Goal: Information Seeking & Learning: Learn about a topic

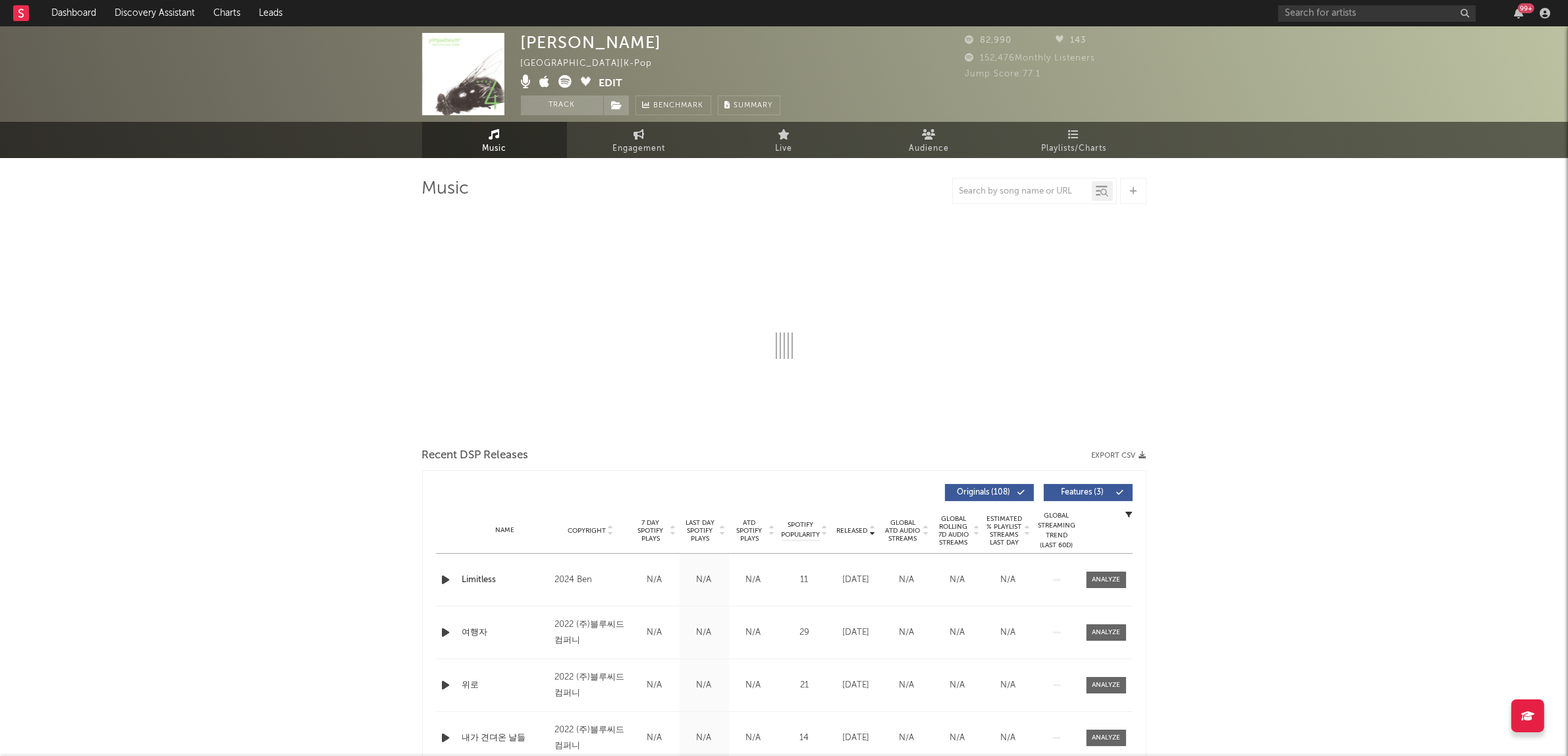
click at [561, 80] on icon at bounding box center [566, 82] width 13 height 13
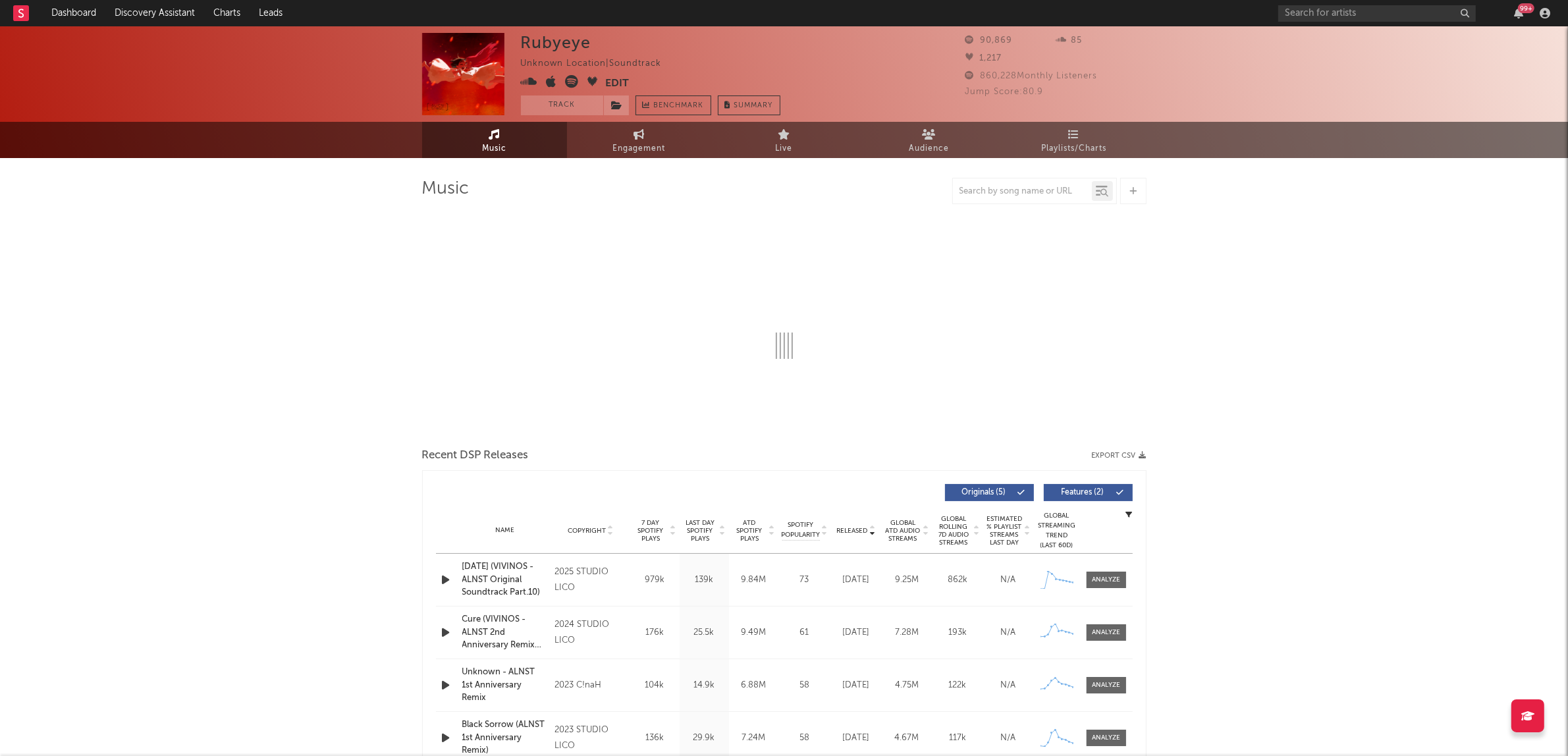
select select "6m"
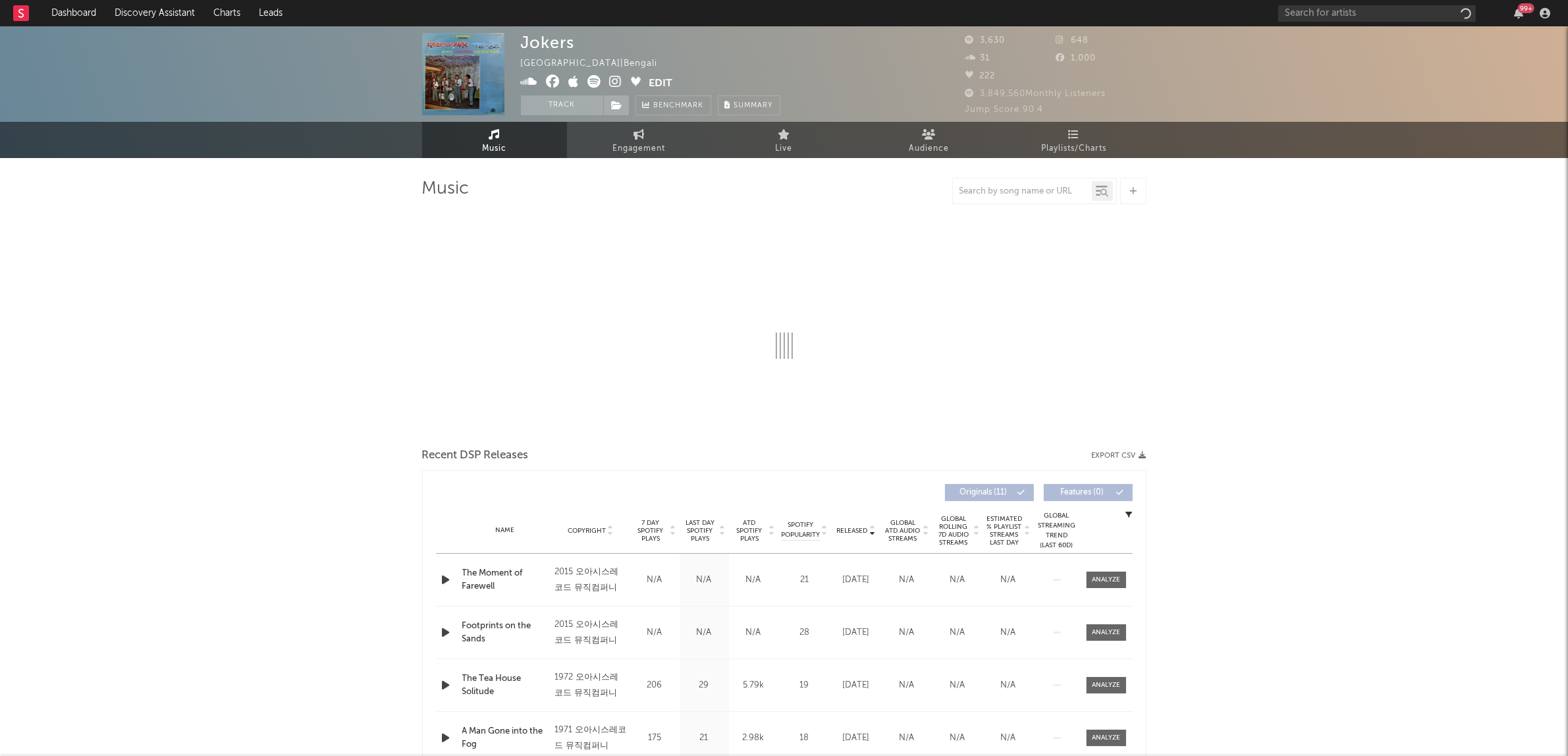
select select "1w"
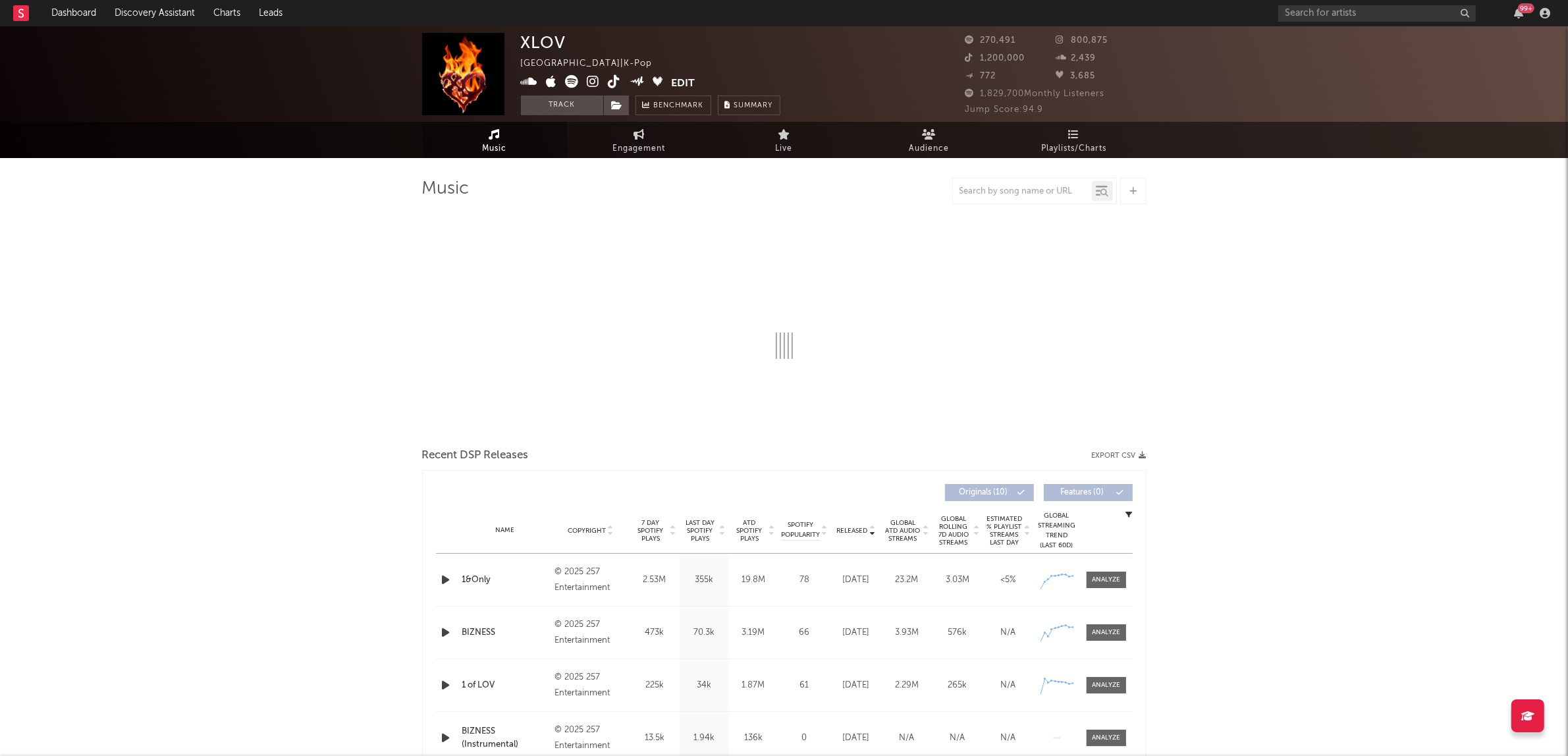
select select "6m"
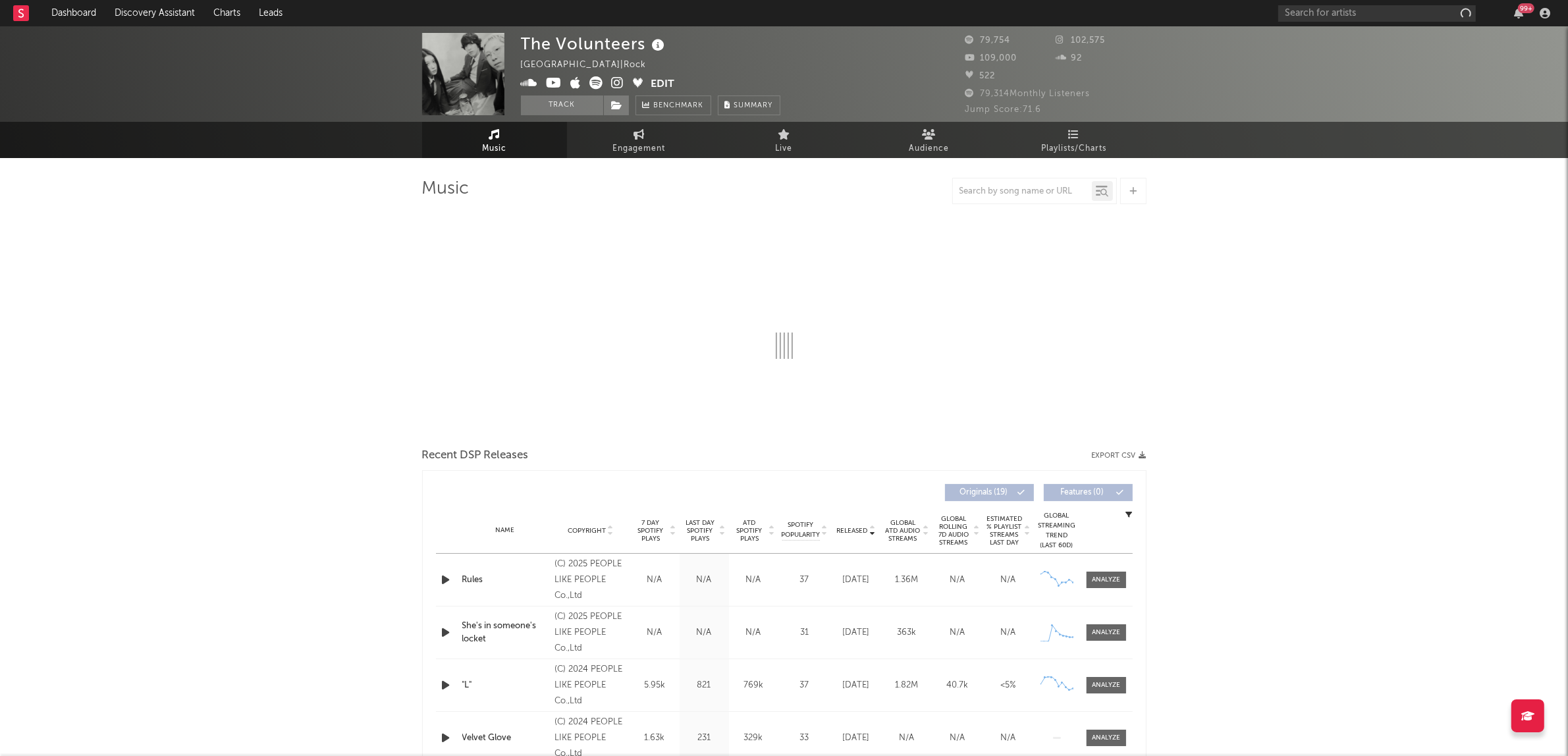
select select "6m"
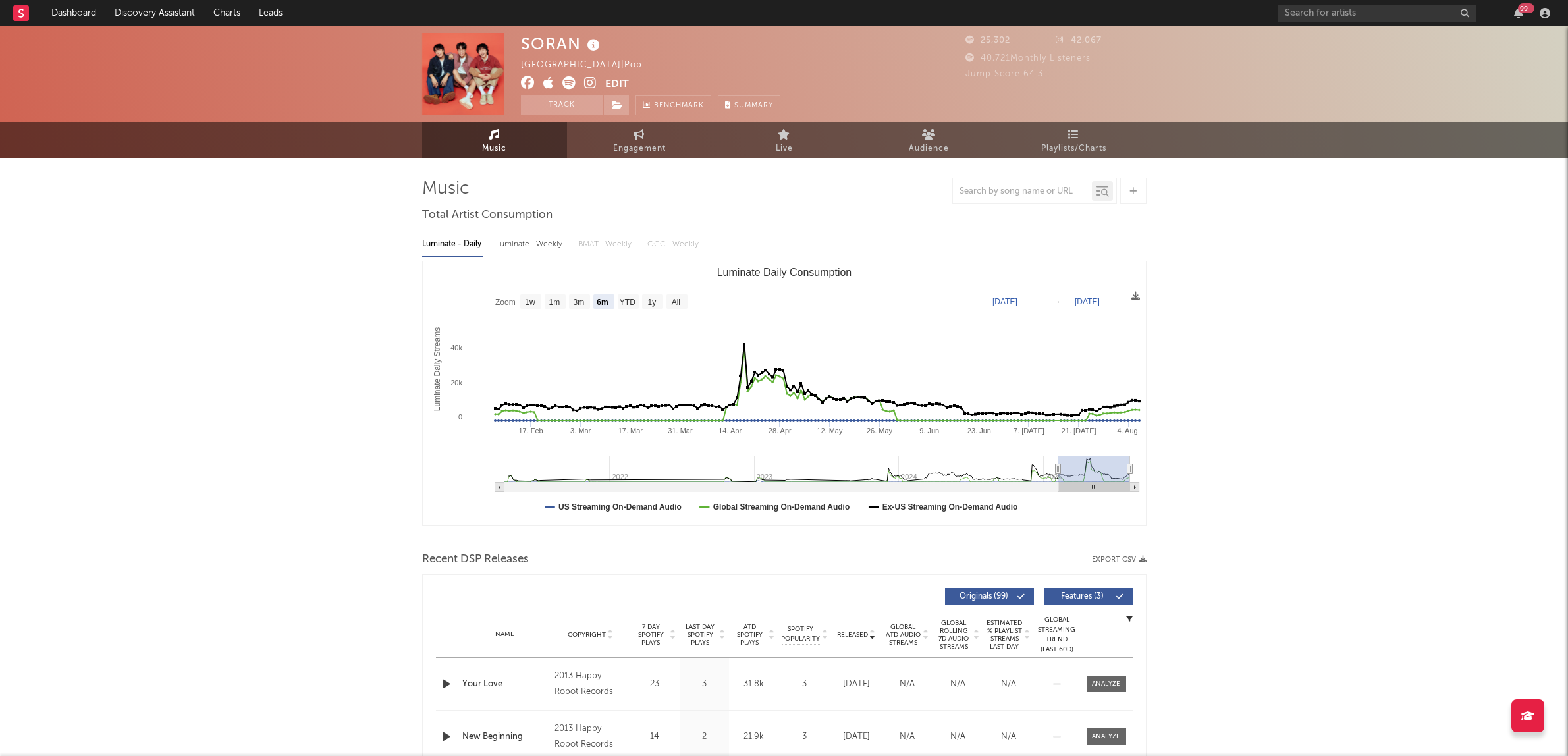
select select "6m"
type input "ㅏ"
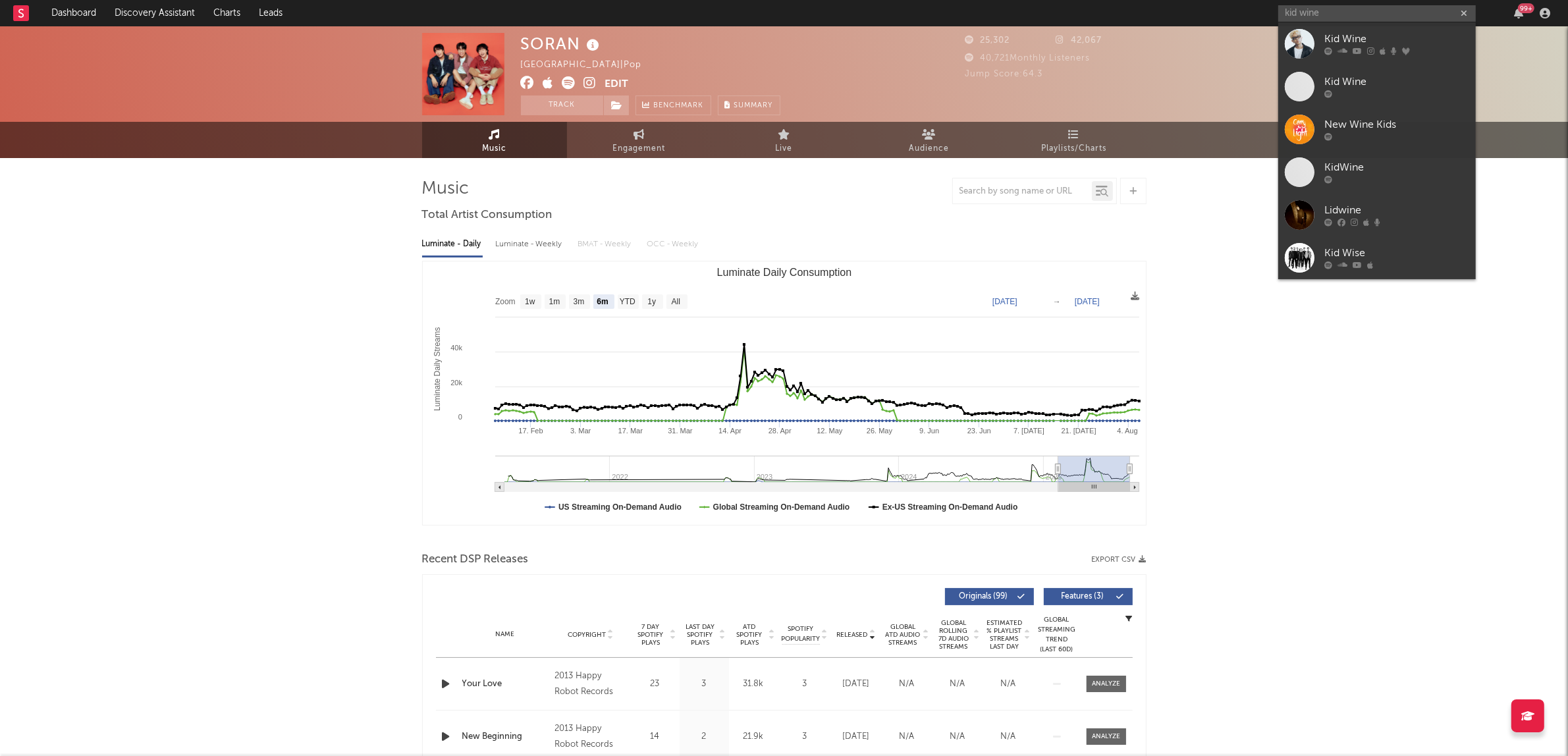
click at [1341, 14] on input "kid wine" at bounding box center [1376, 13] width 198 height 16
type input "kid wine"
click at [1350, 31] on div "Kid Wine" at bounding box center [1397, 39] width 145 height 16
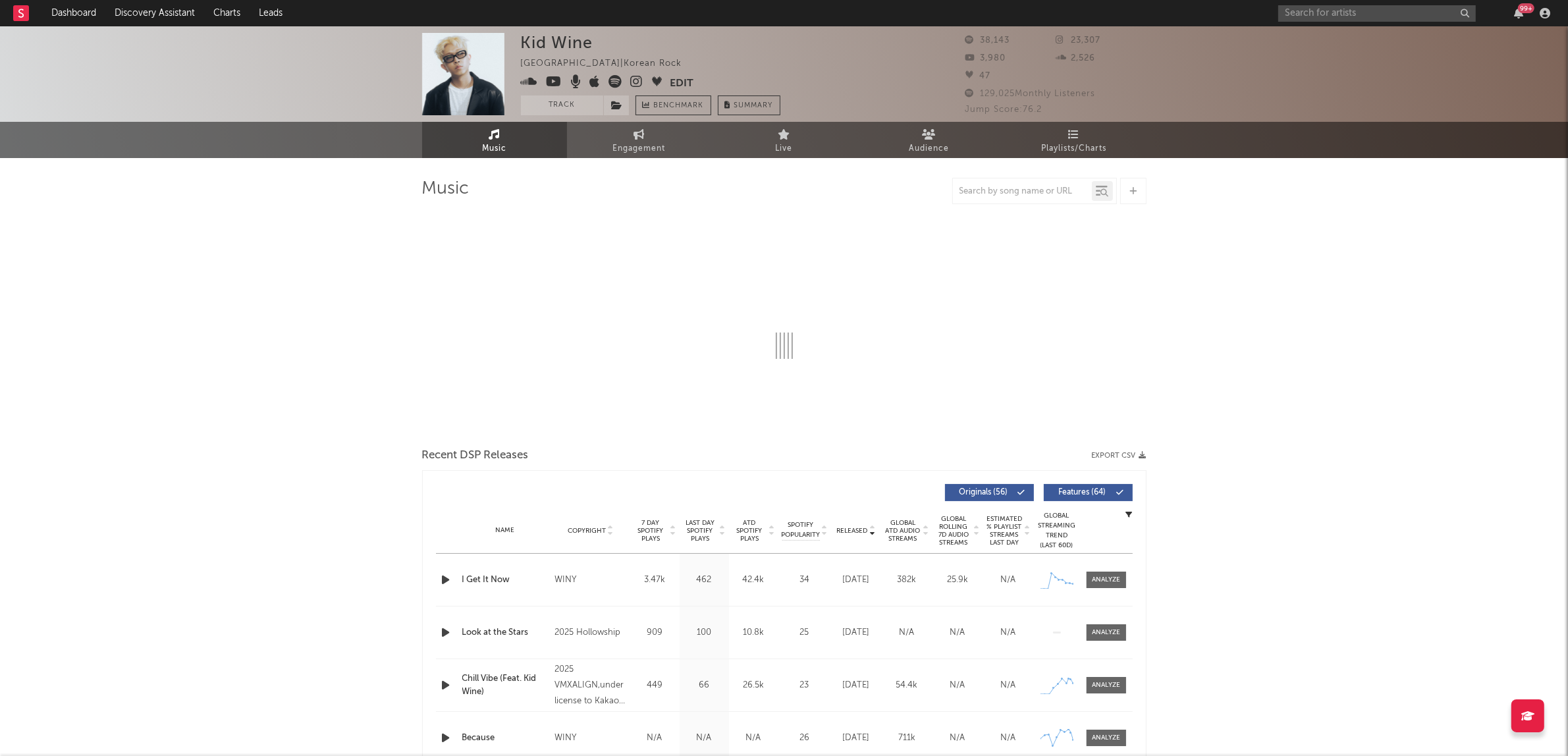
select select "6m"
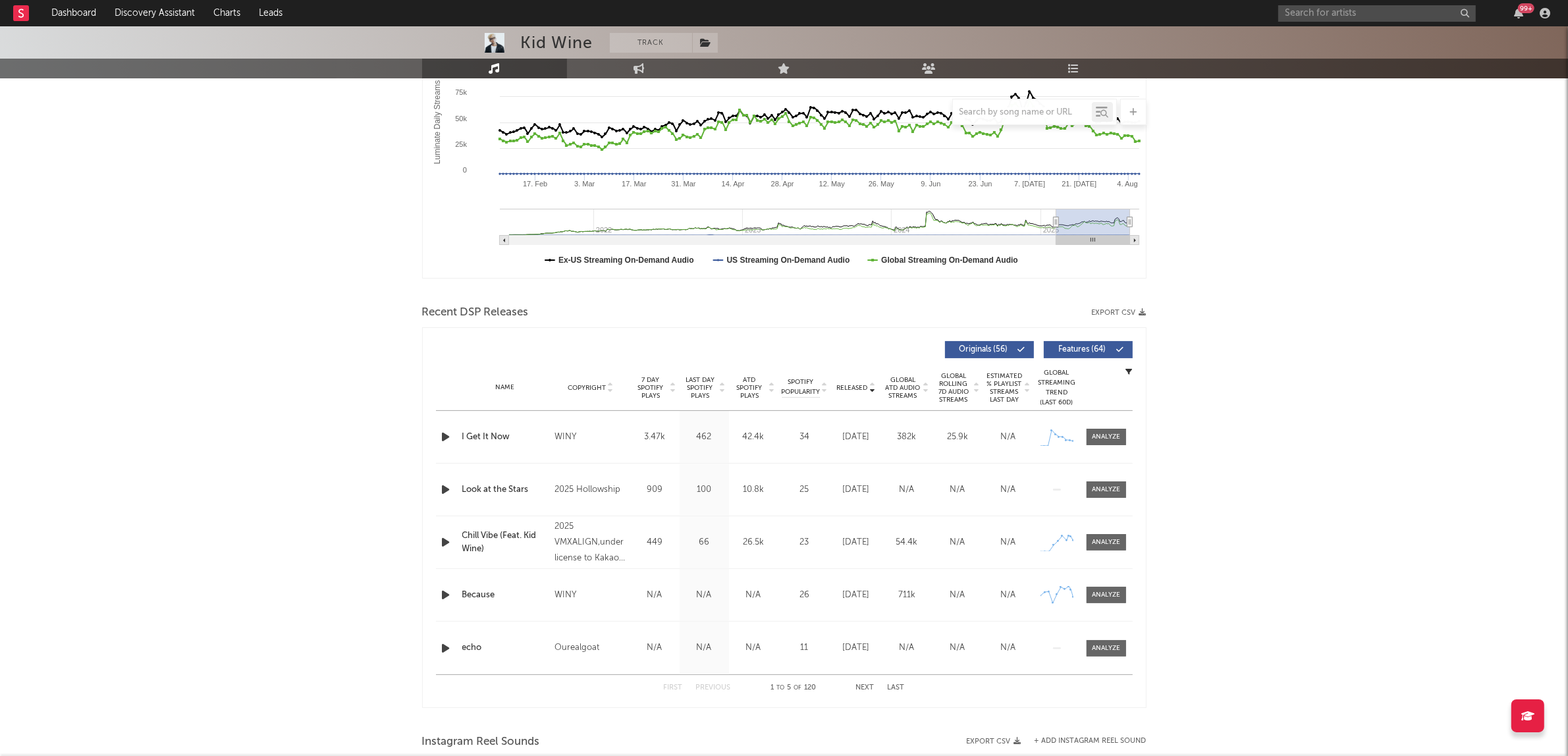
scroll to position [576, 0]
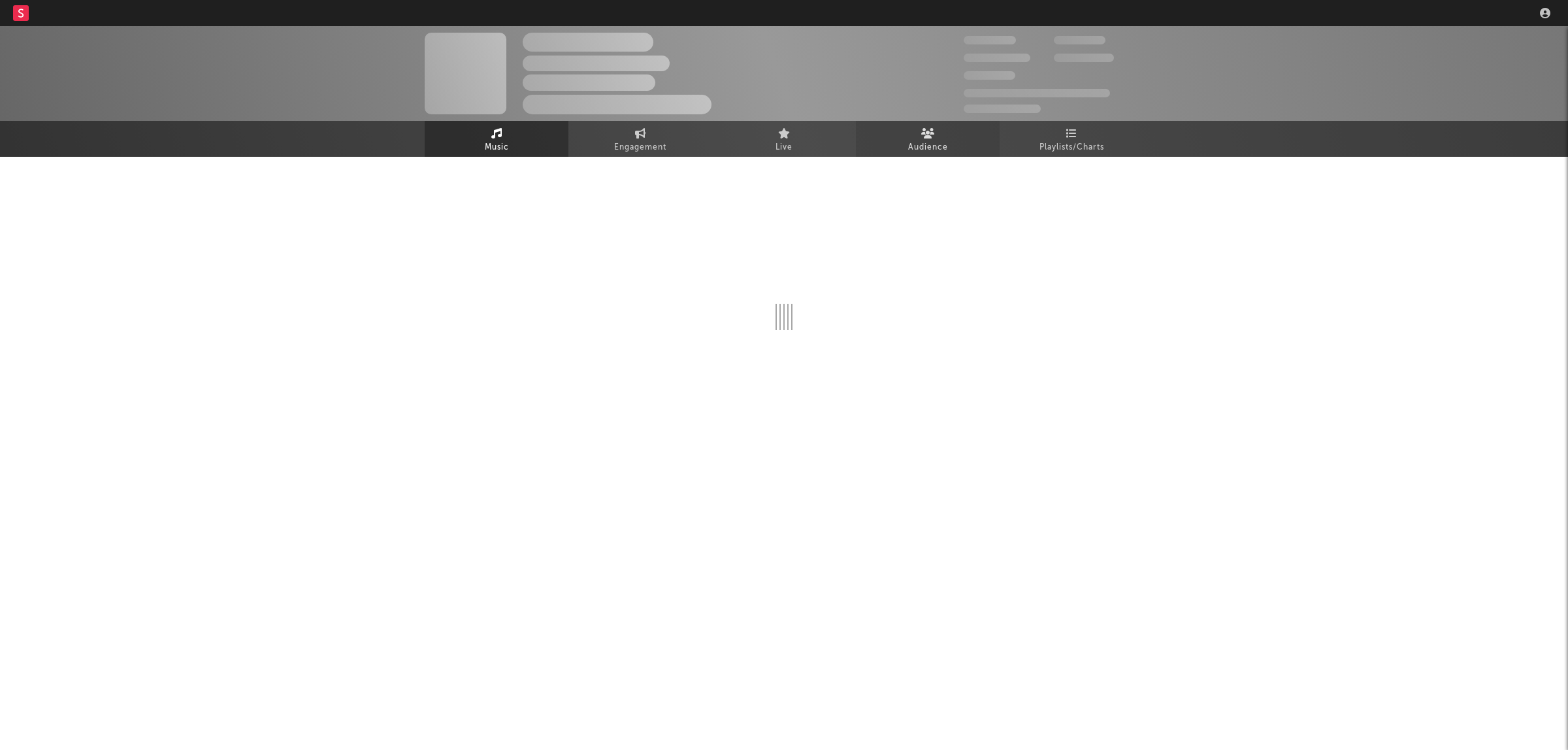
click at [936, 135] on link "Audience" at bounding box center [928, 138] width 144 height 36
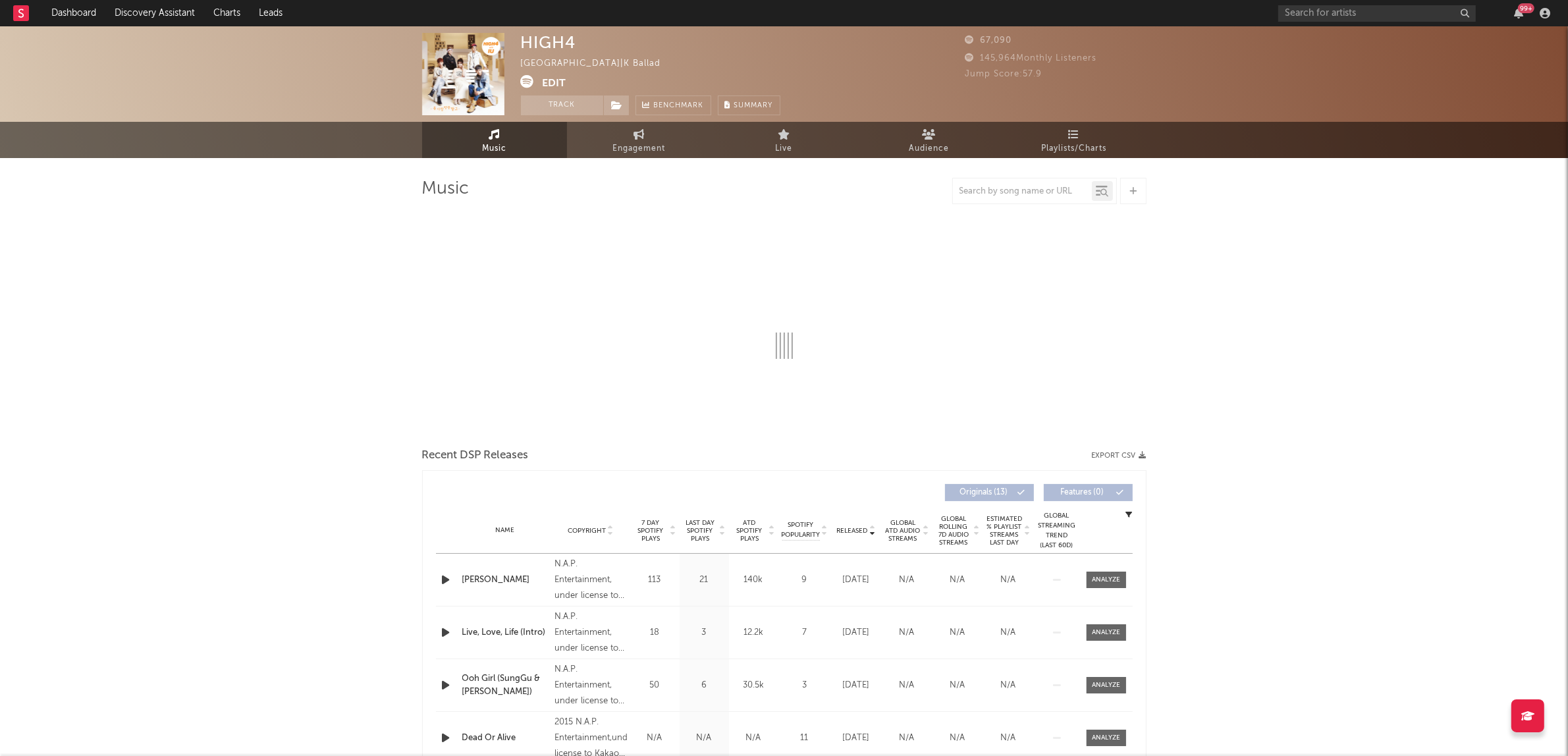
select select "6m"
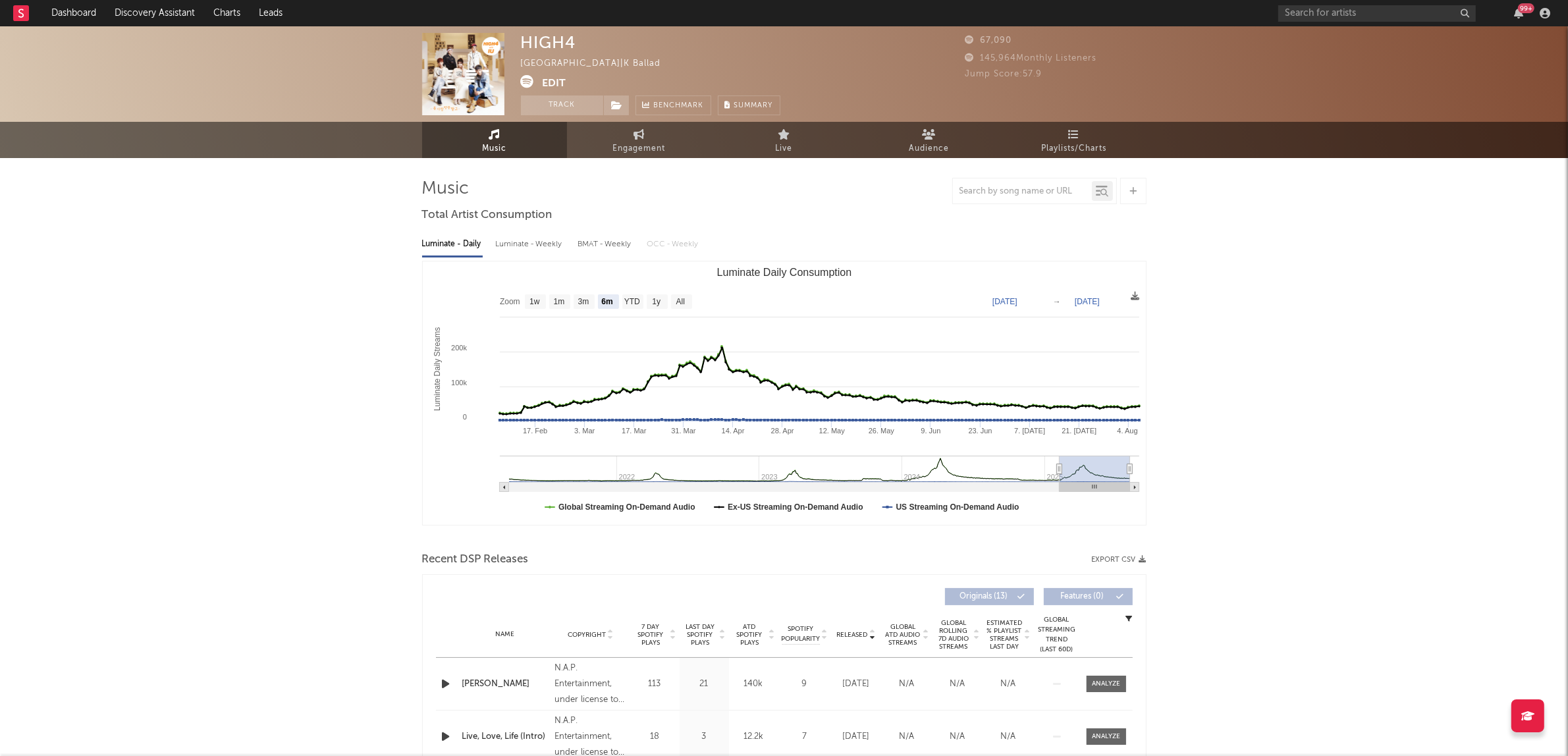
click at [528, 81] on icon at bounding box center [528, 82] width 13 height 13
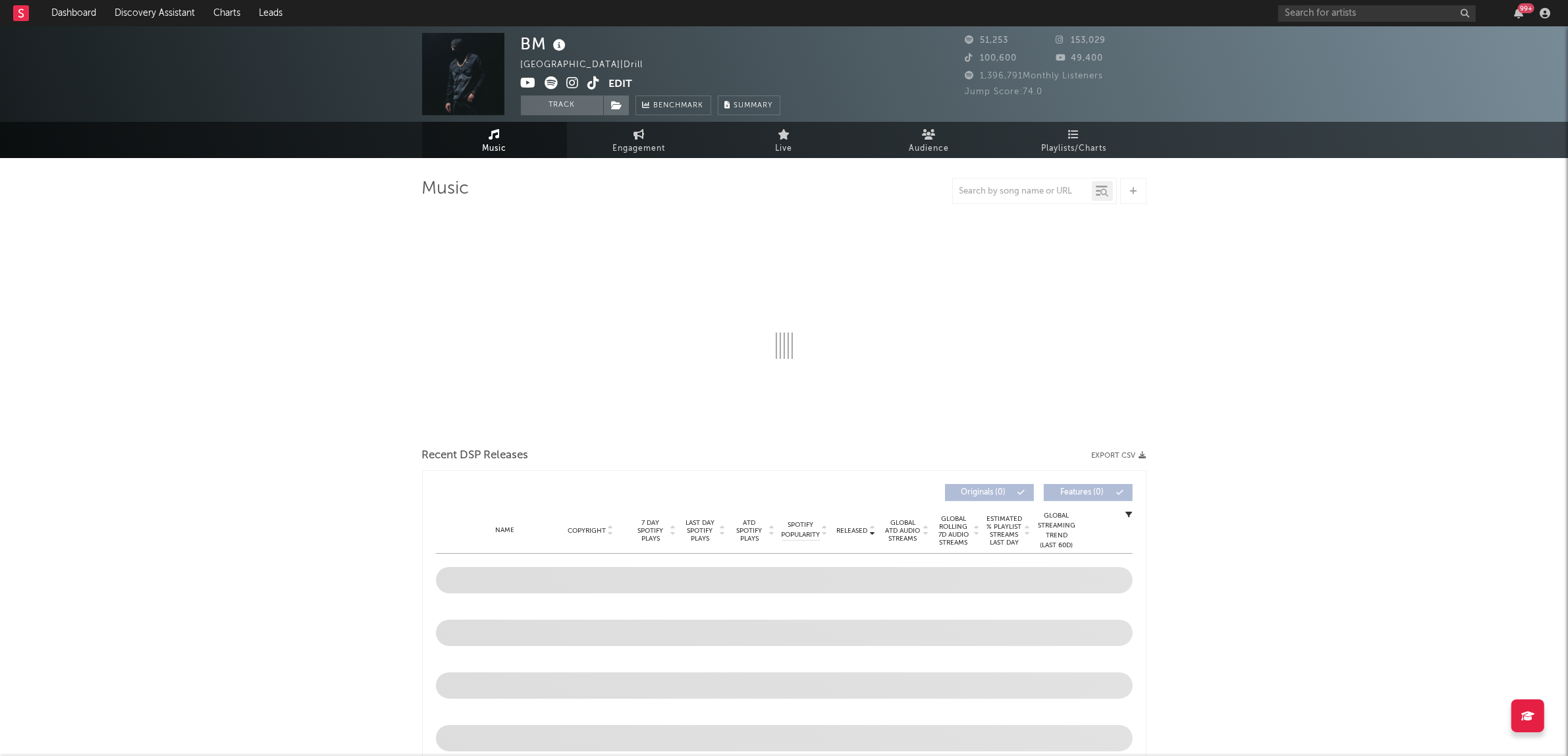
select select "6m"
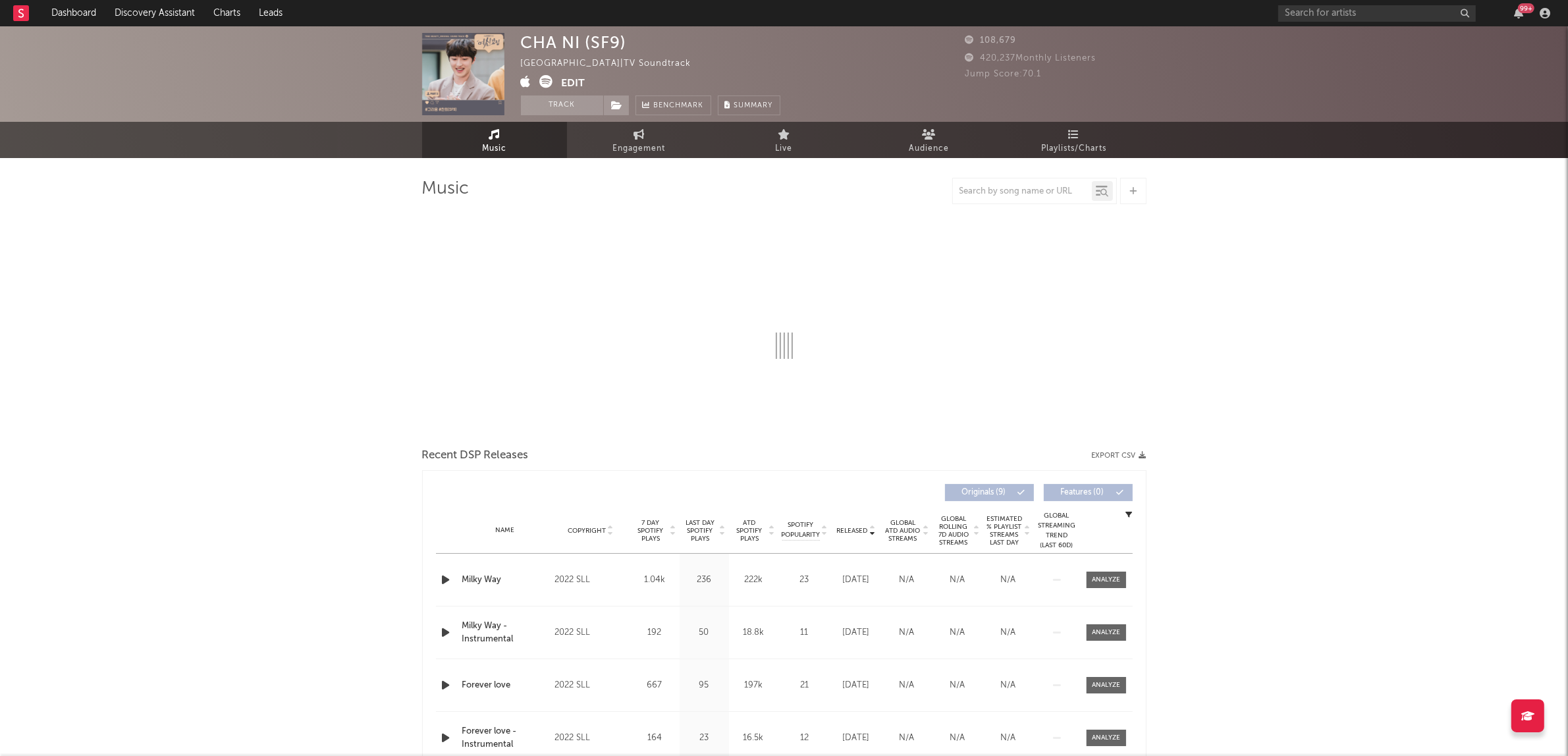
select select "6m"
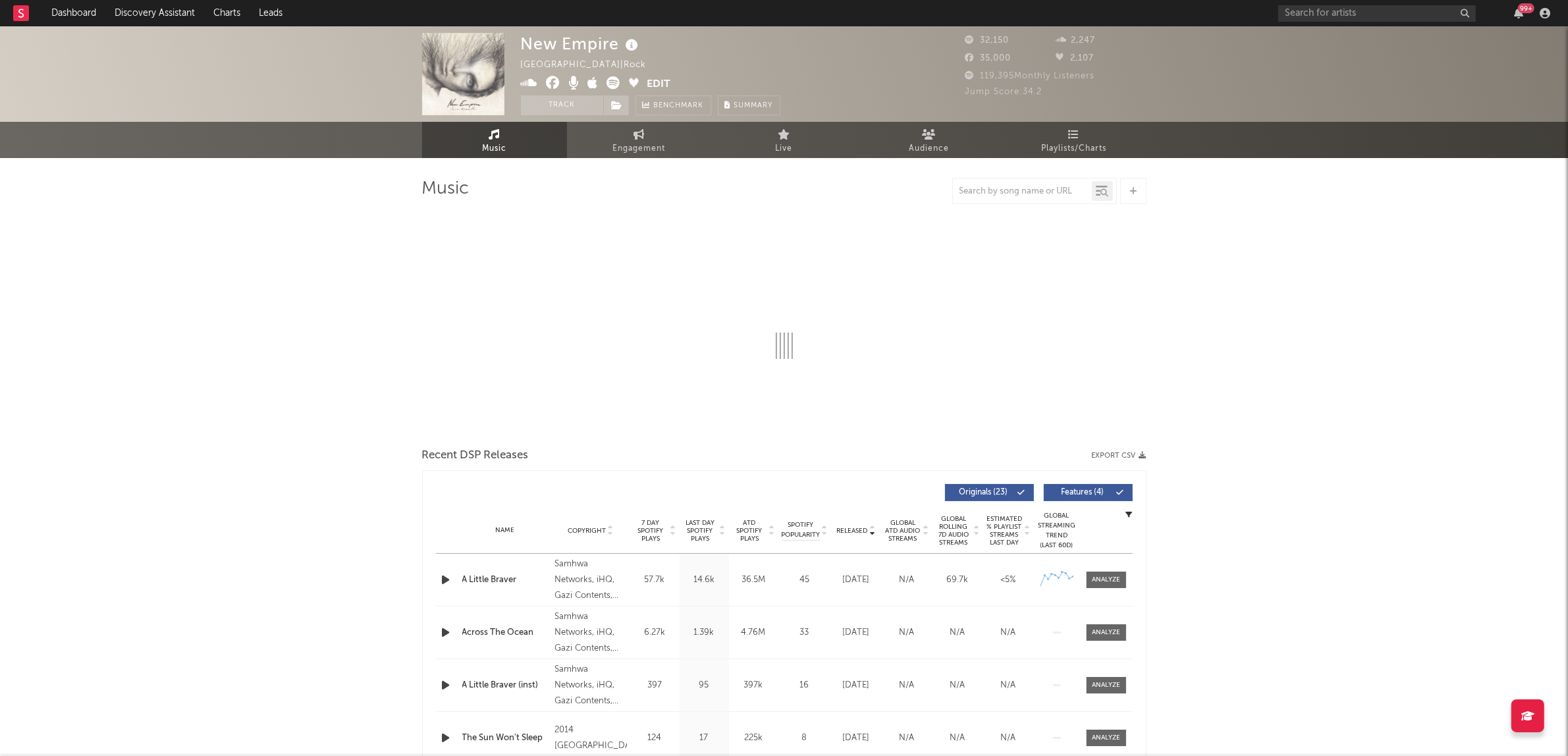
select select "6m"
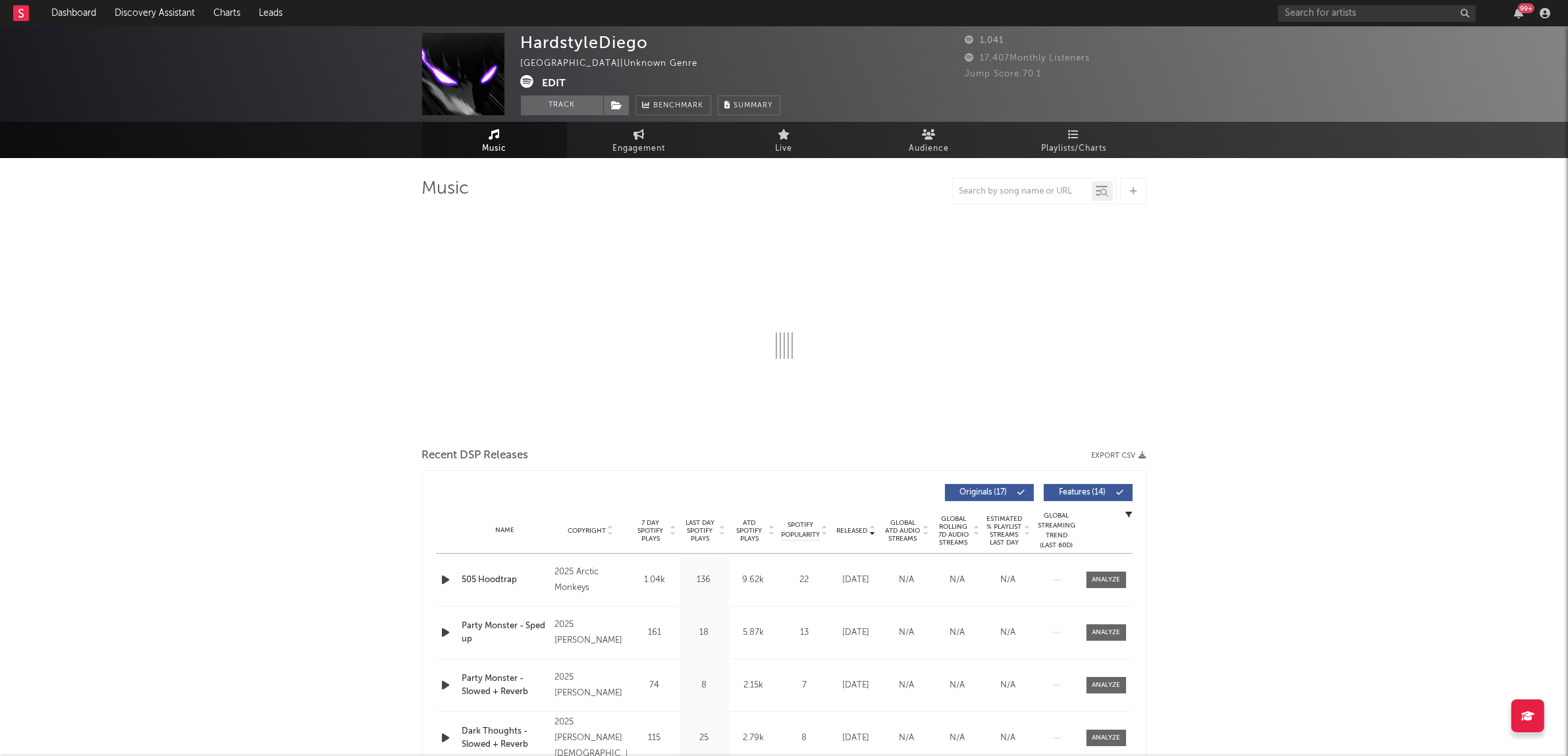
select select "6m"
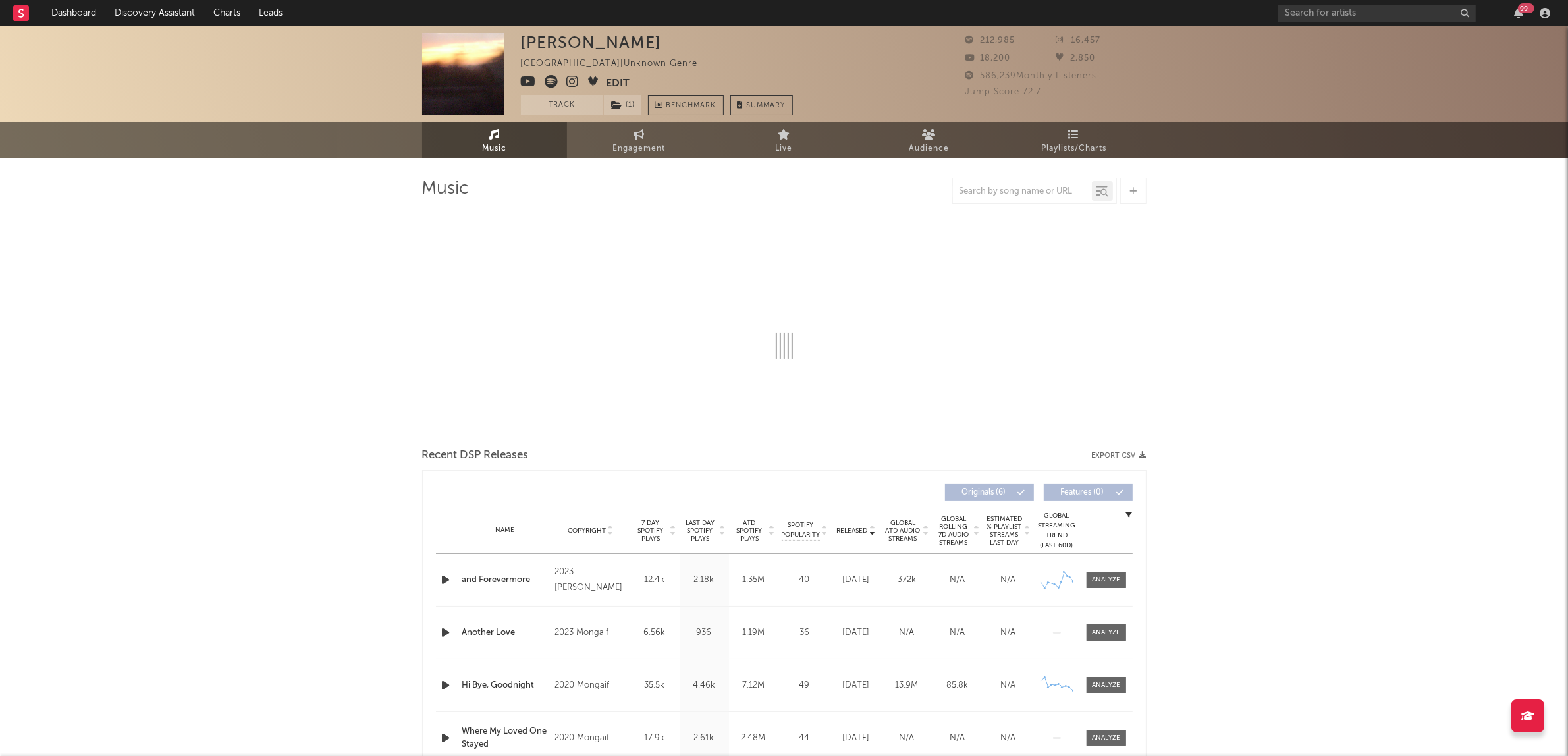
select select "6m"
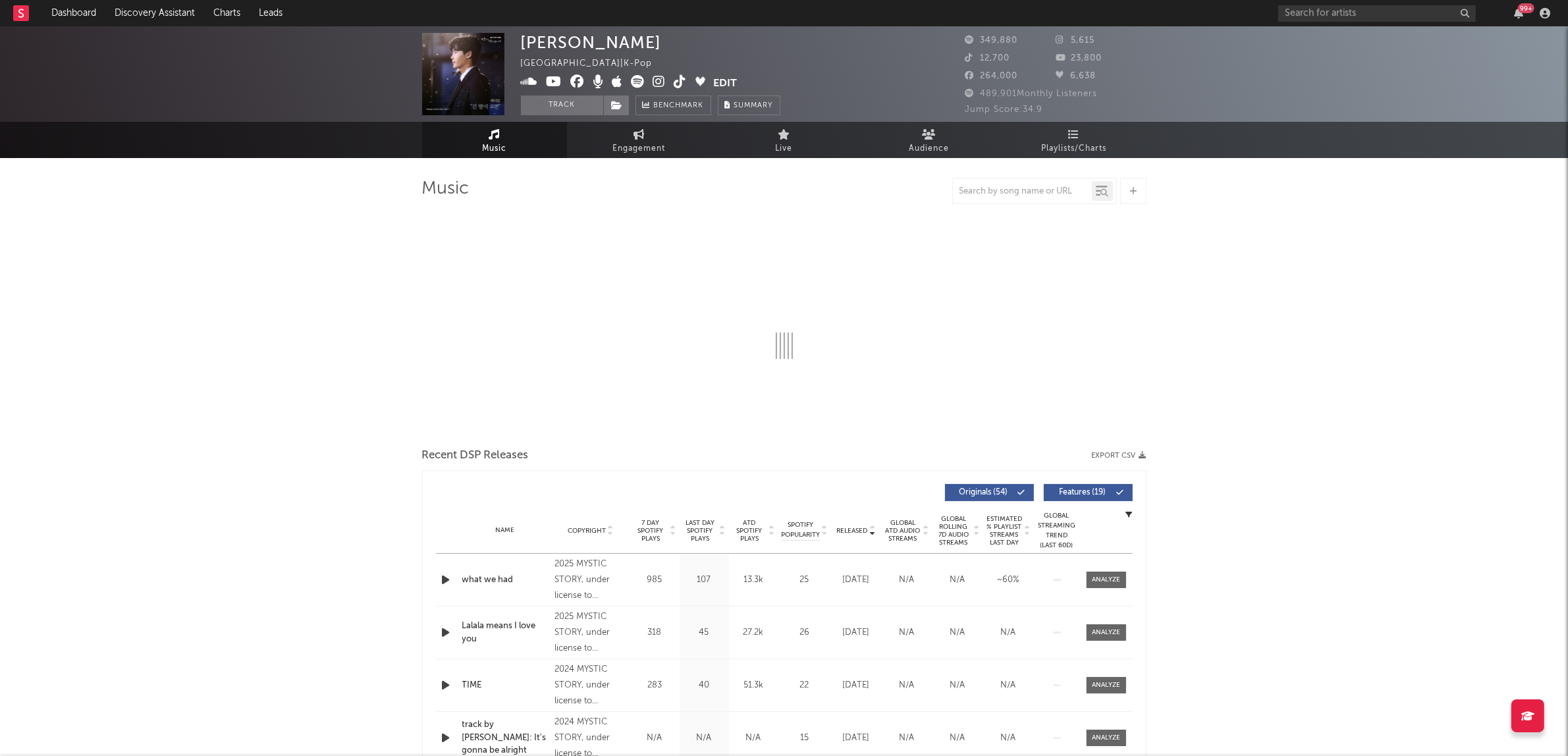
select select "6m"
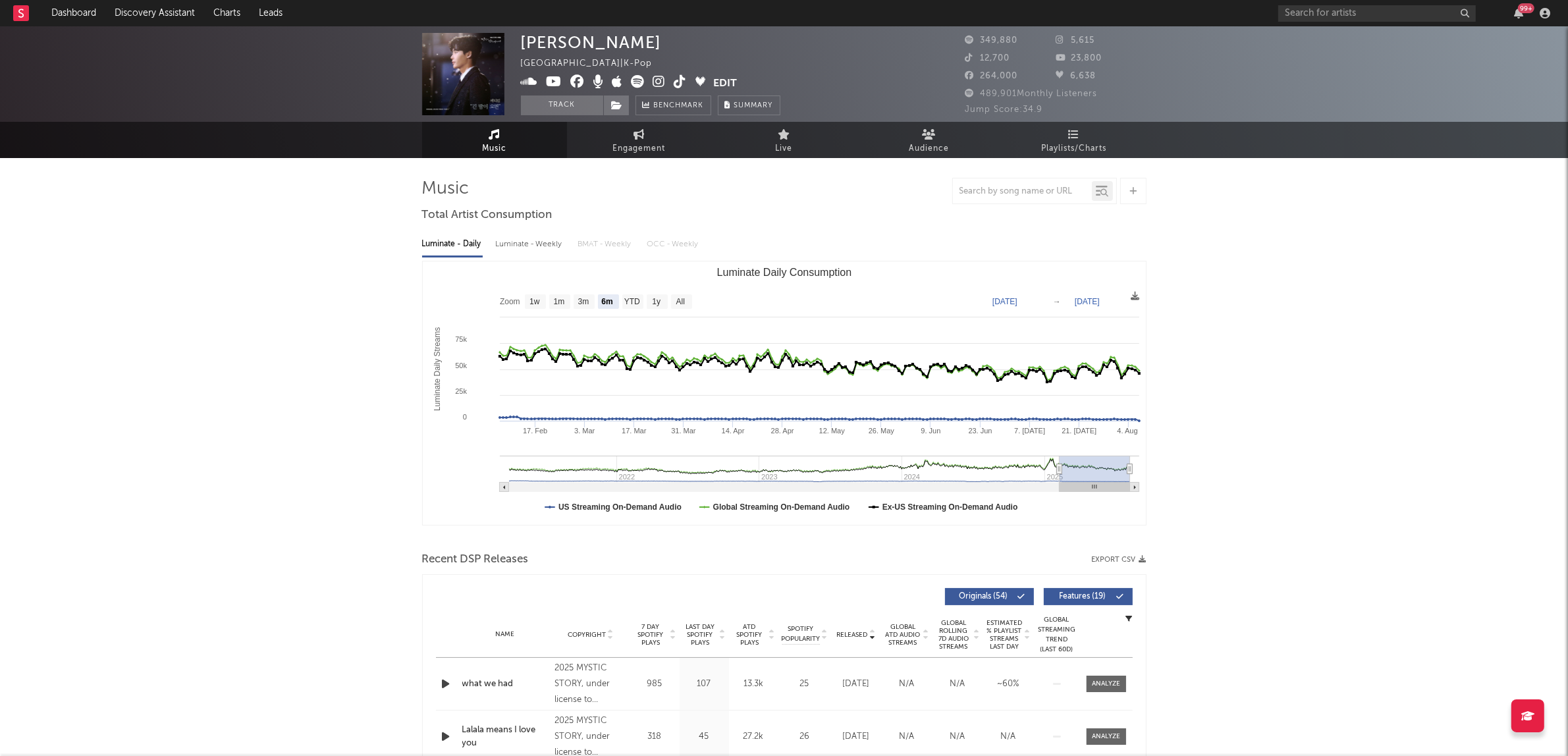
click at [639, 80] on icon at bounding box center [638, 82] width 13 height 13
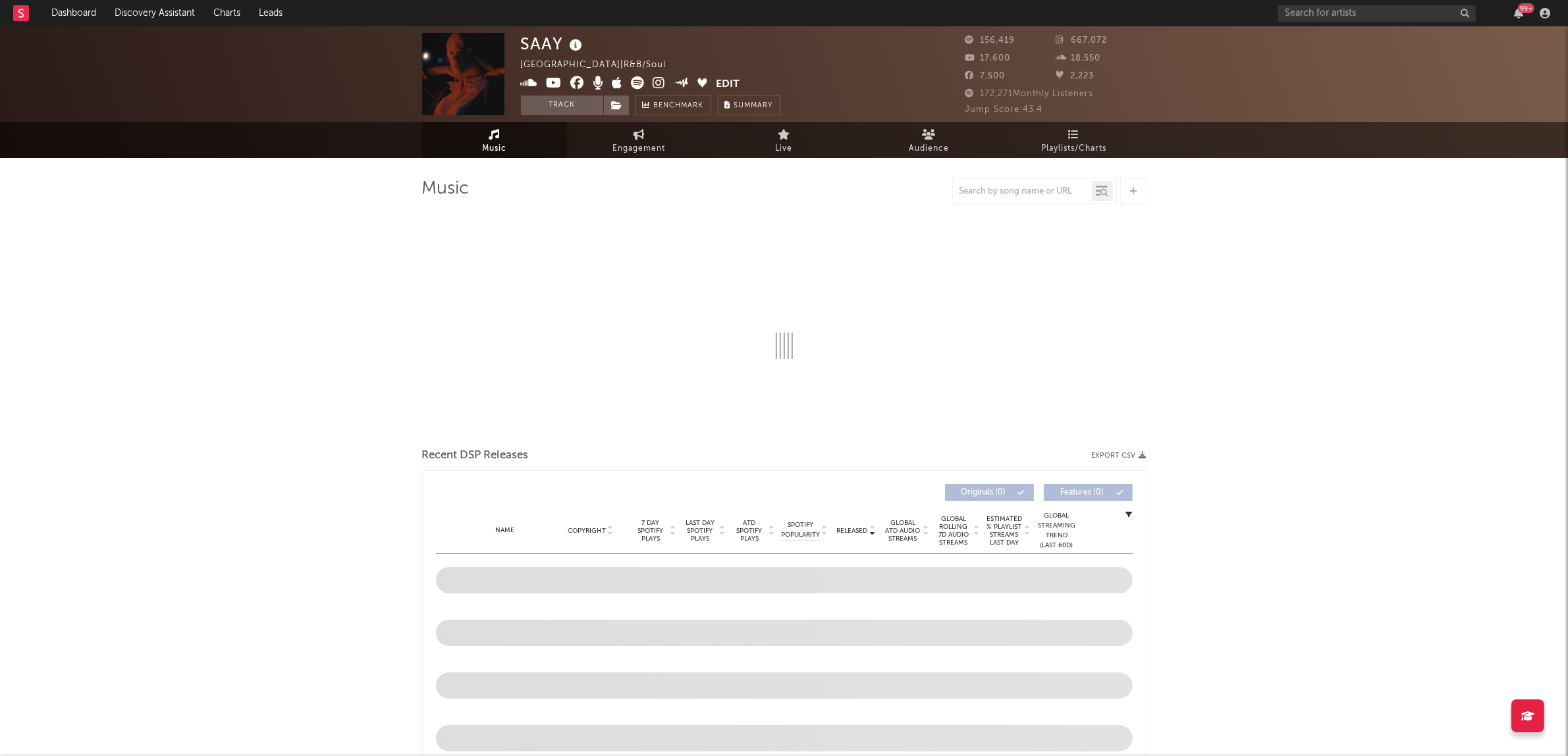
select select "6m"
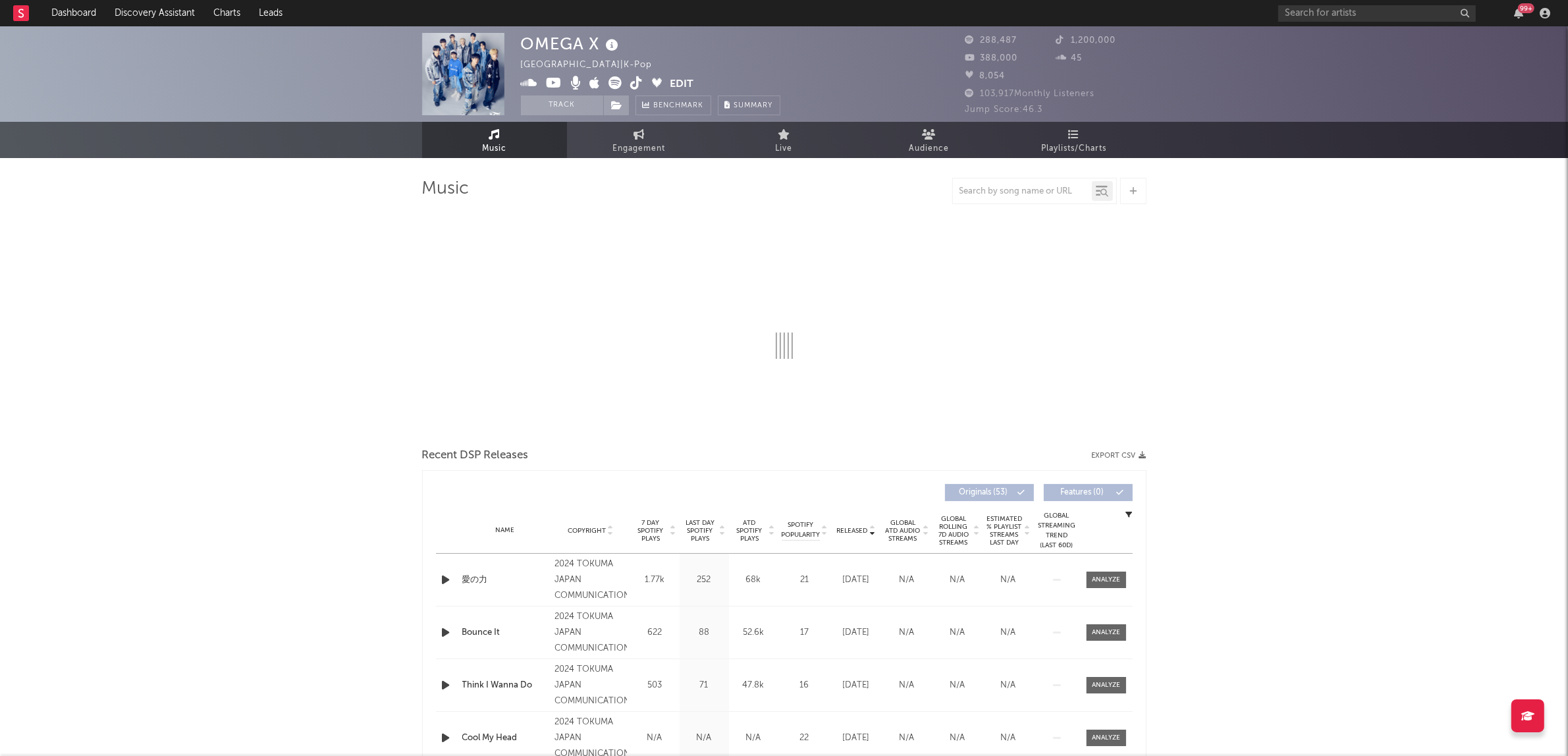
select select "6m"
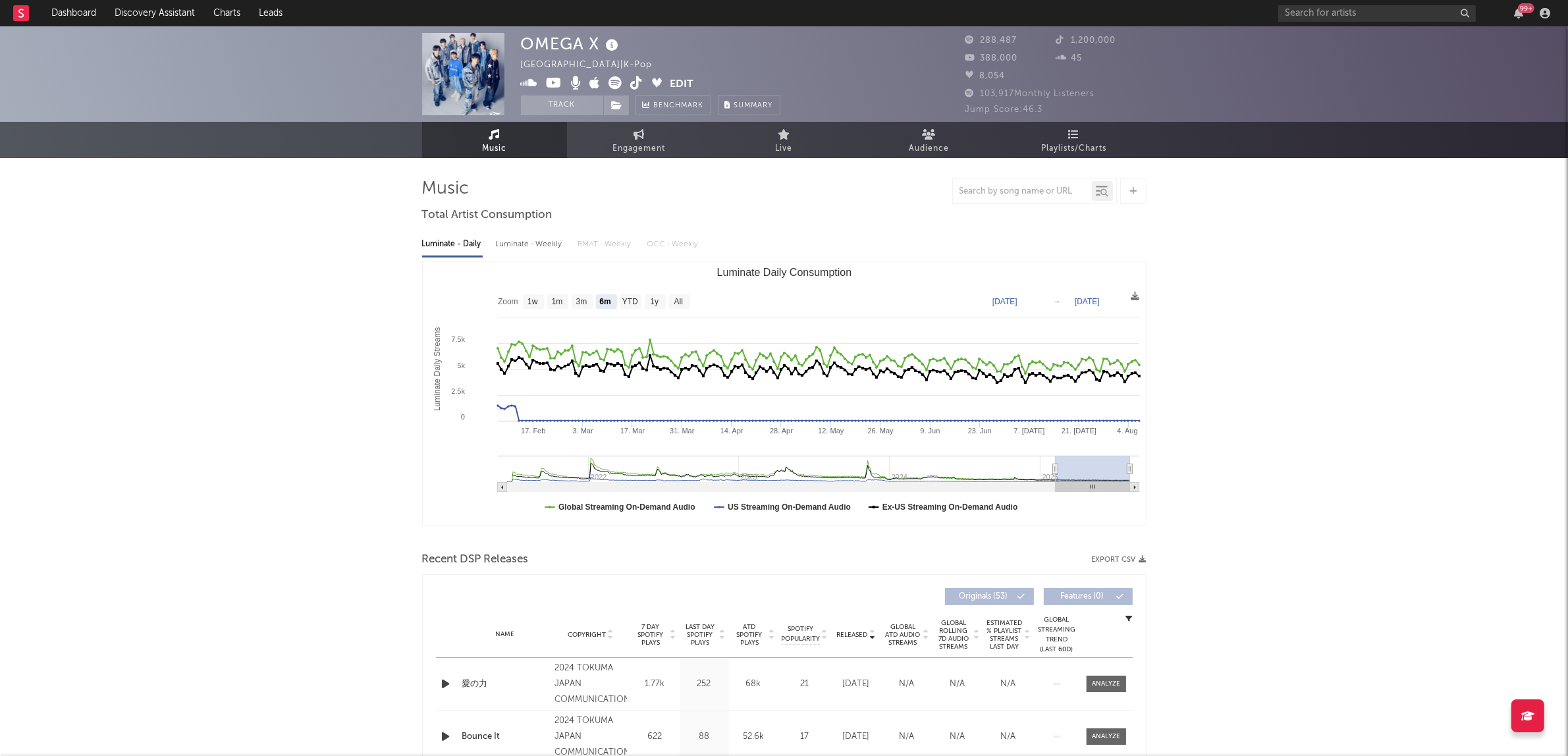
click at [610, 83] on icon at bounding box center [616, 83] width 13 height 13
drag, startPoint x: 596, startPoint y: 43, endPoint x: 511, endPoint y: 42, distance: 85.0
click at [511, 42] on div "OMEGA X South Korea | K-Pop Edit Track Benchmark Summary 288,487 1,200,000 388,…" at bounding box center [784, 74] width 1568 height 95
copy div "OMEGA X"
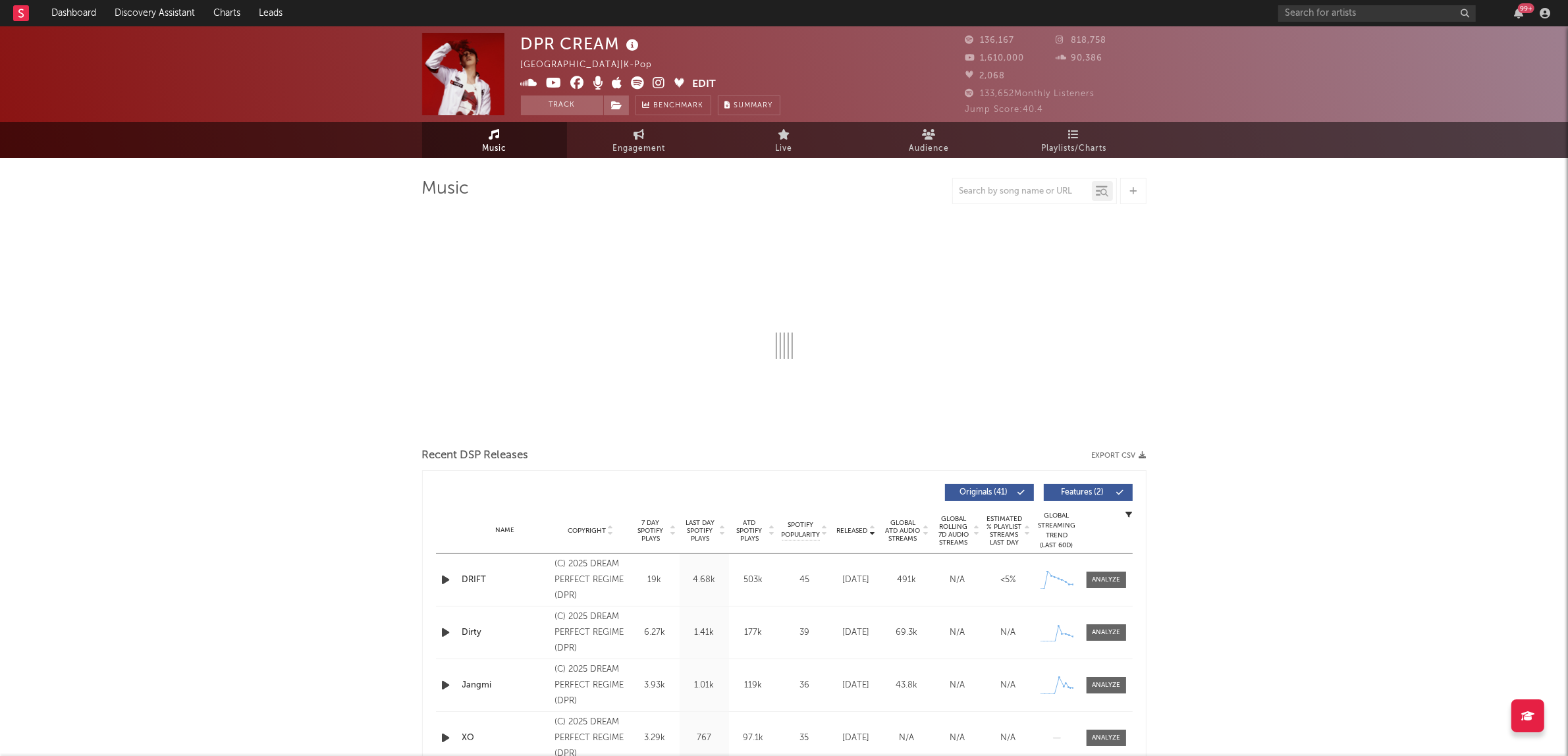
select select "6m"
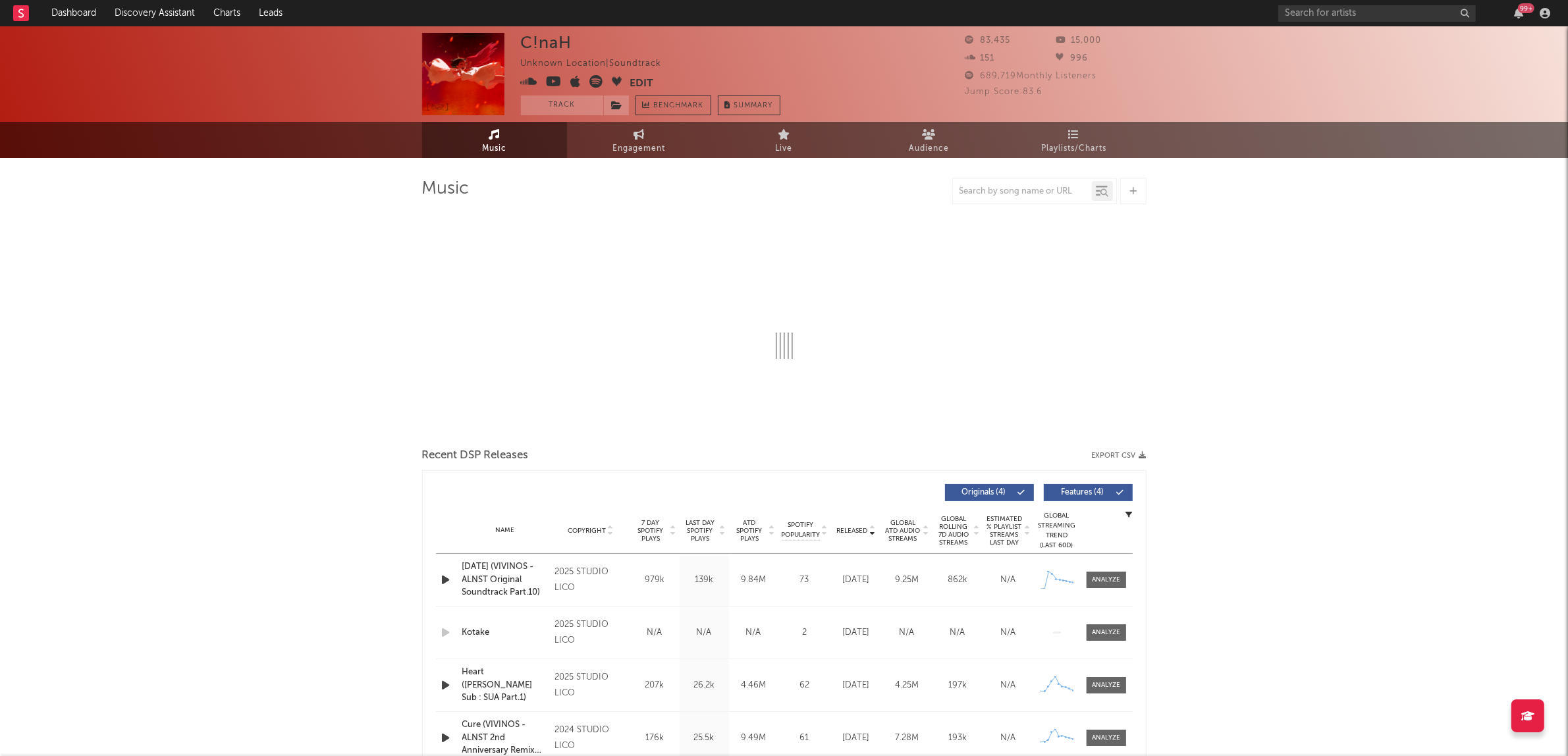
select select "6m"
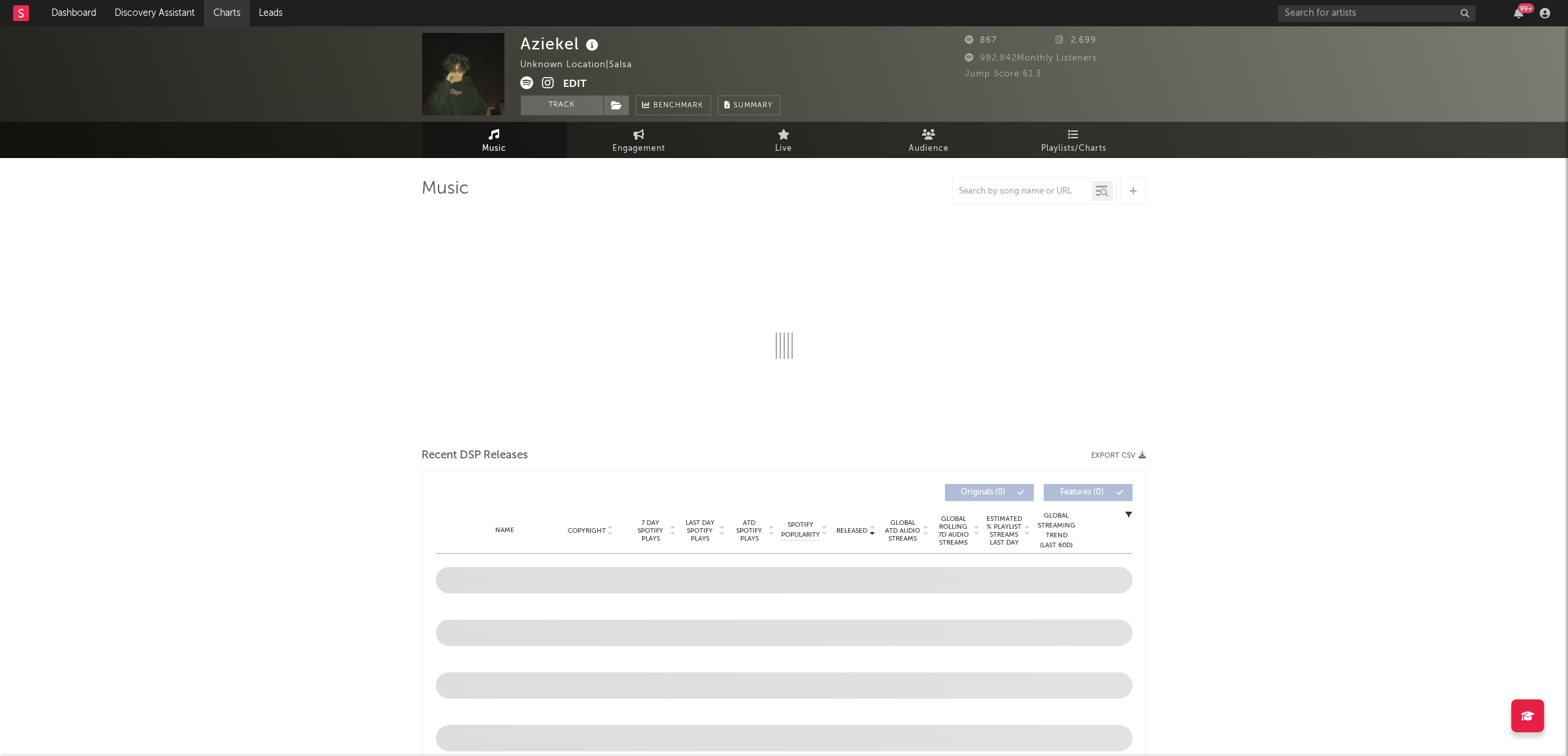
select select "6m"
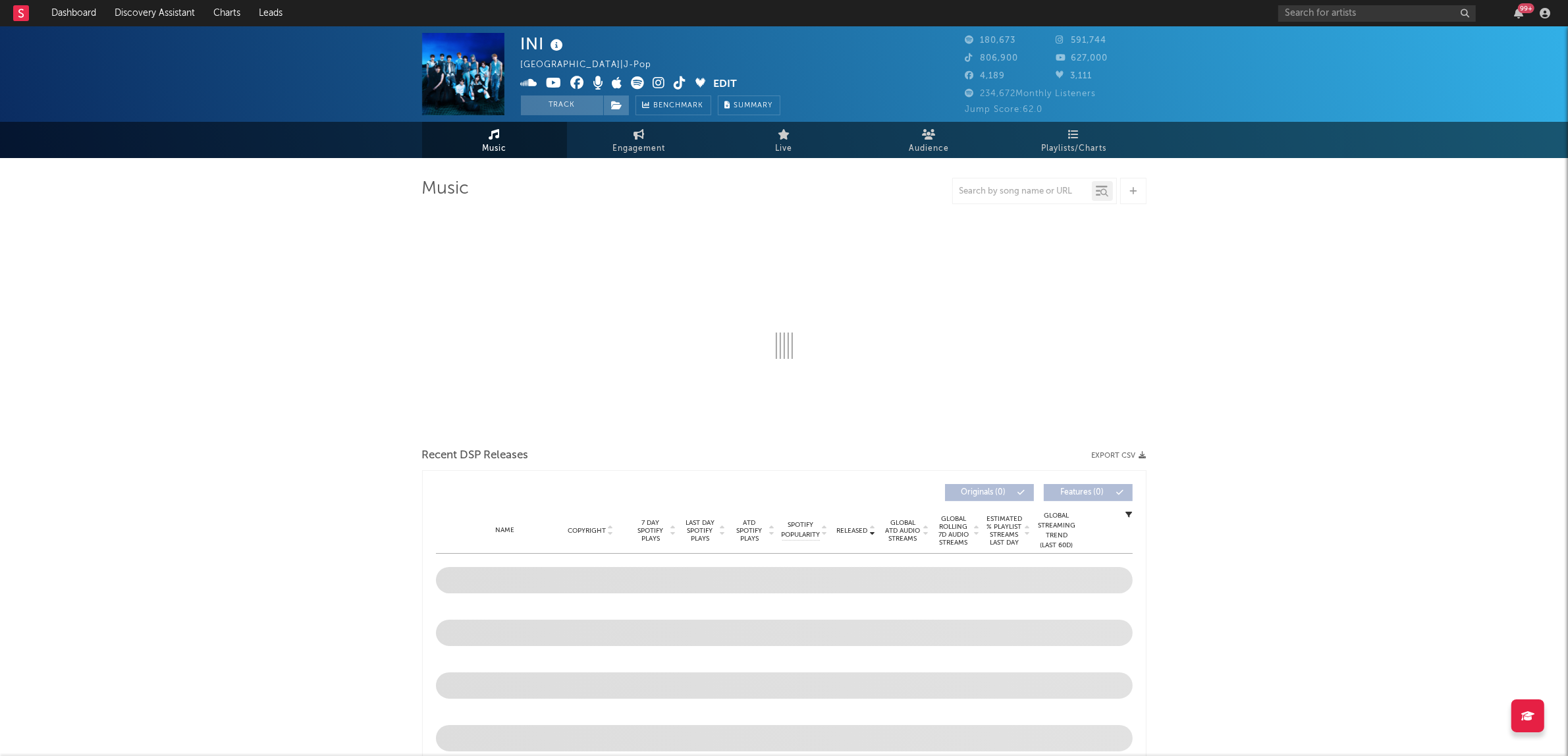
select select "6m"
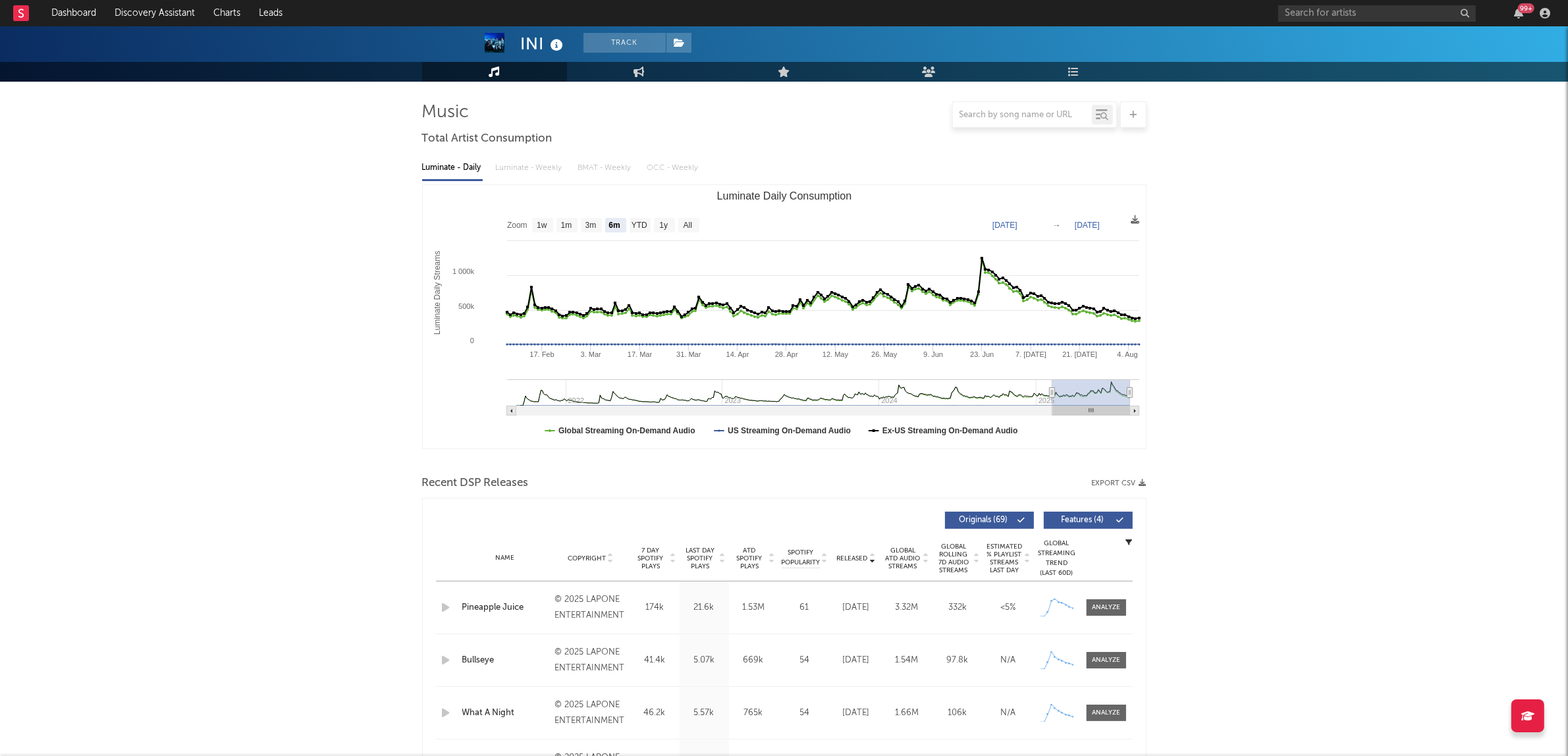
scroll to position [165, 0]
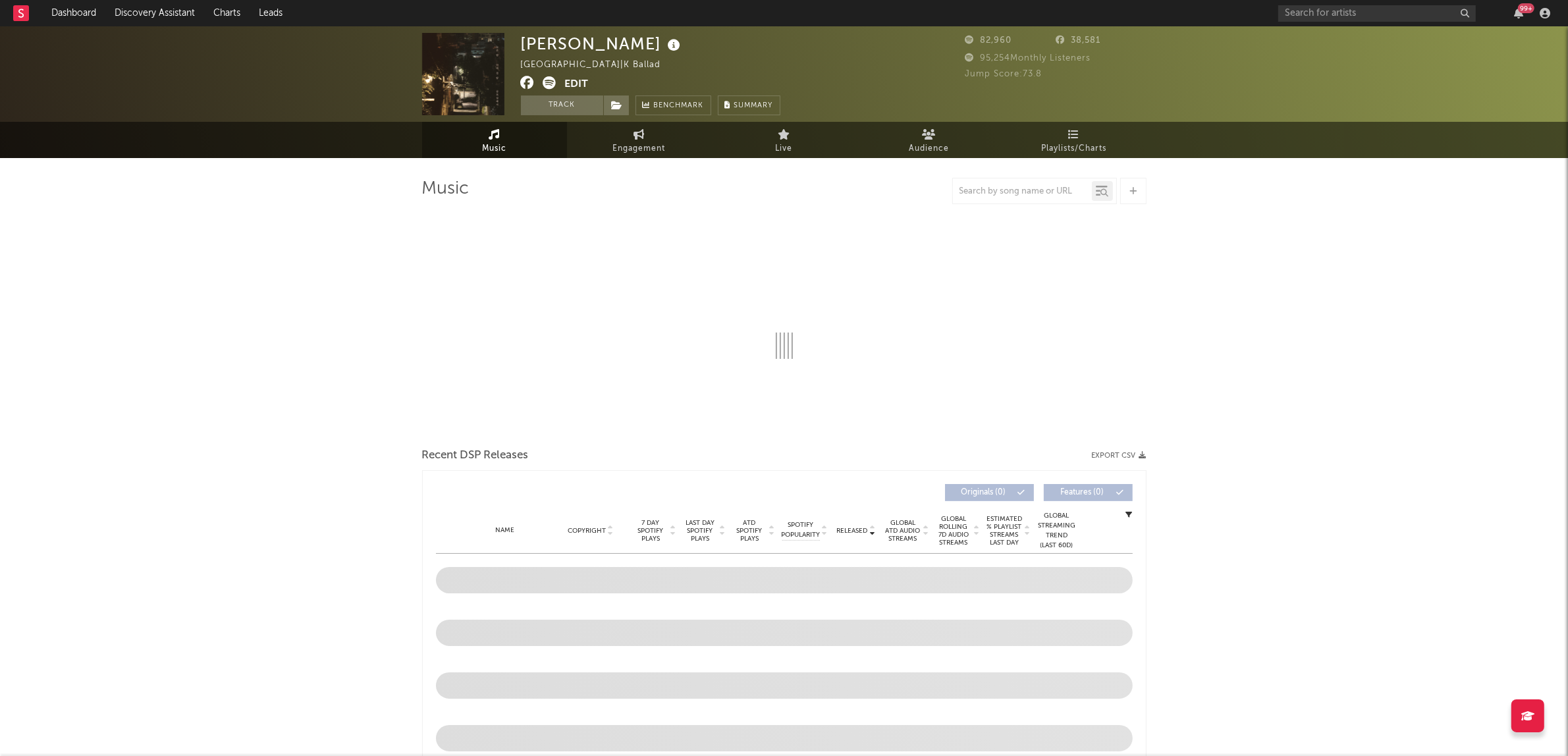
select select "6m"
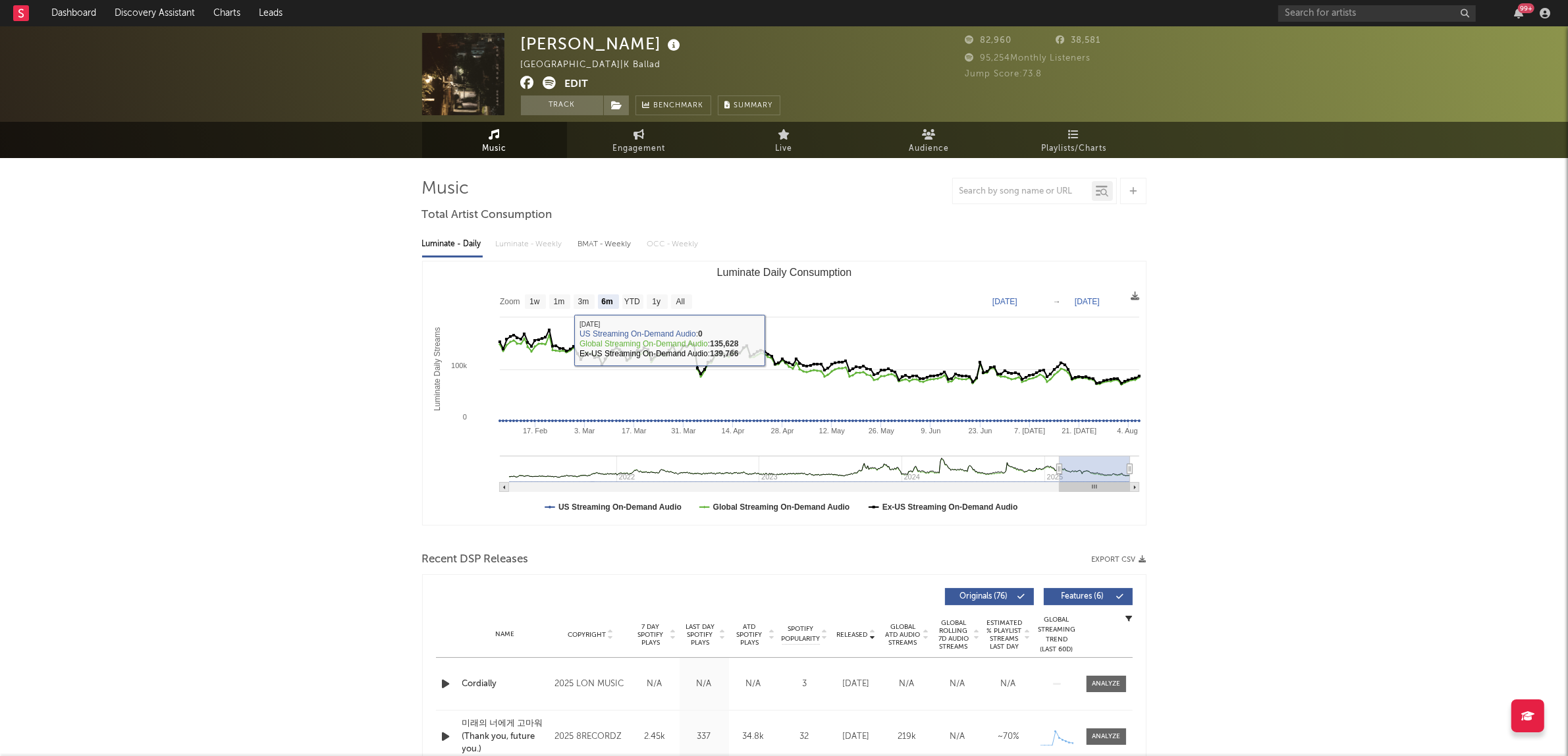
click at [547, 80] on icon at bounding box center [550, 83] width 13 height 13
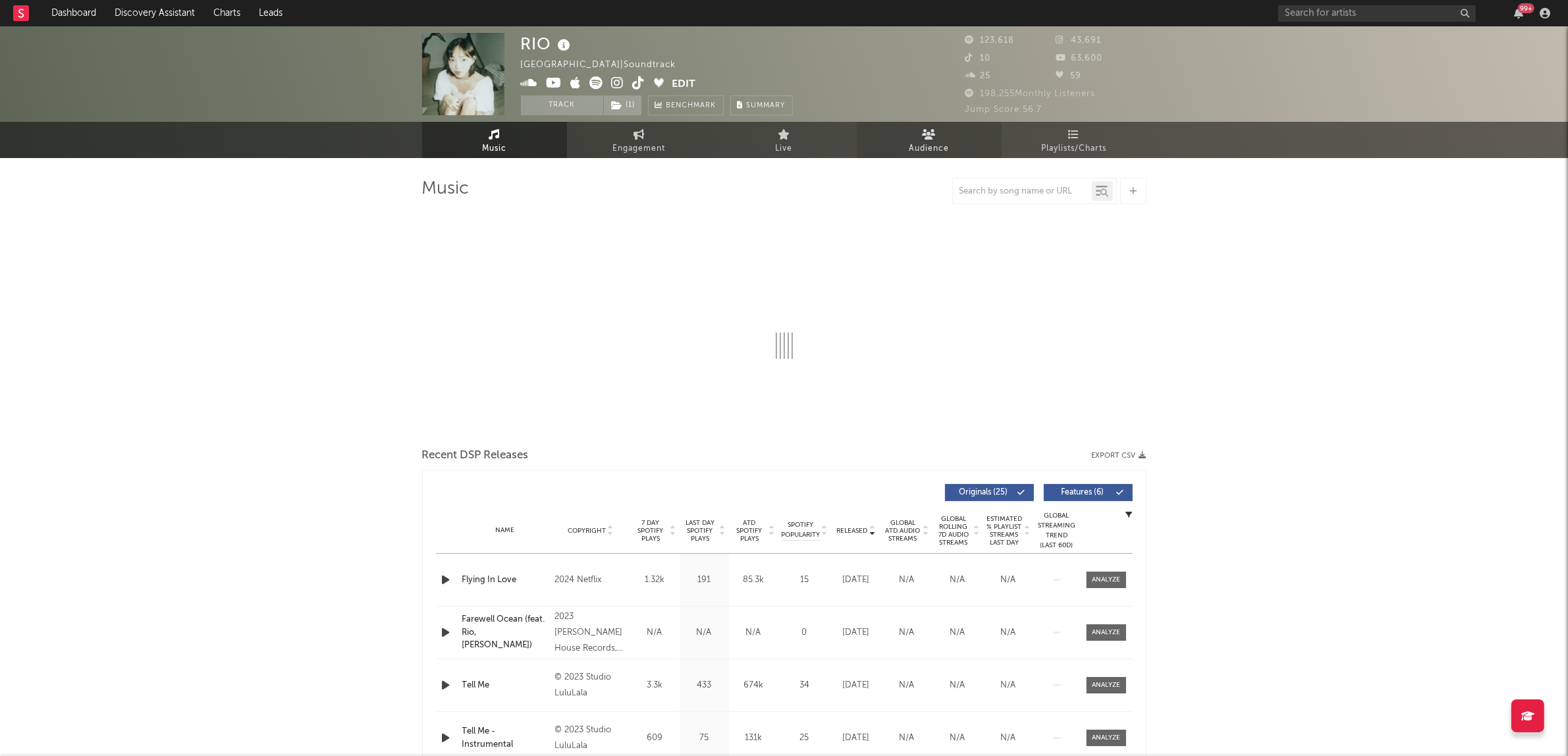
click at [929, 133] on icon at bounding box center [928, 134] width 14 height 10
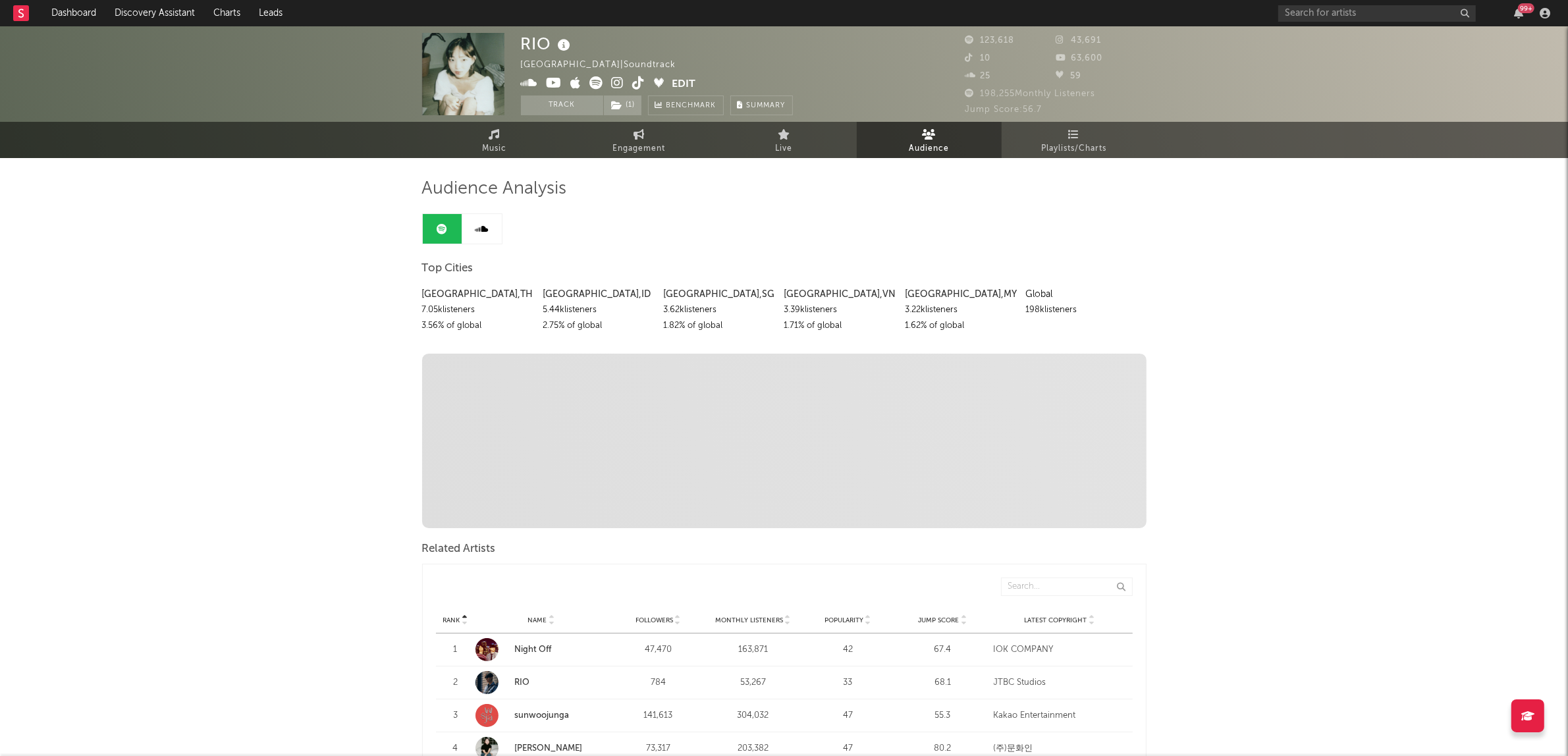
click at [600, 86] on icon at bounding box center [596, 83] width 13 height 13
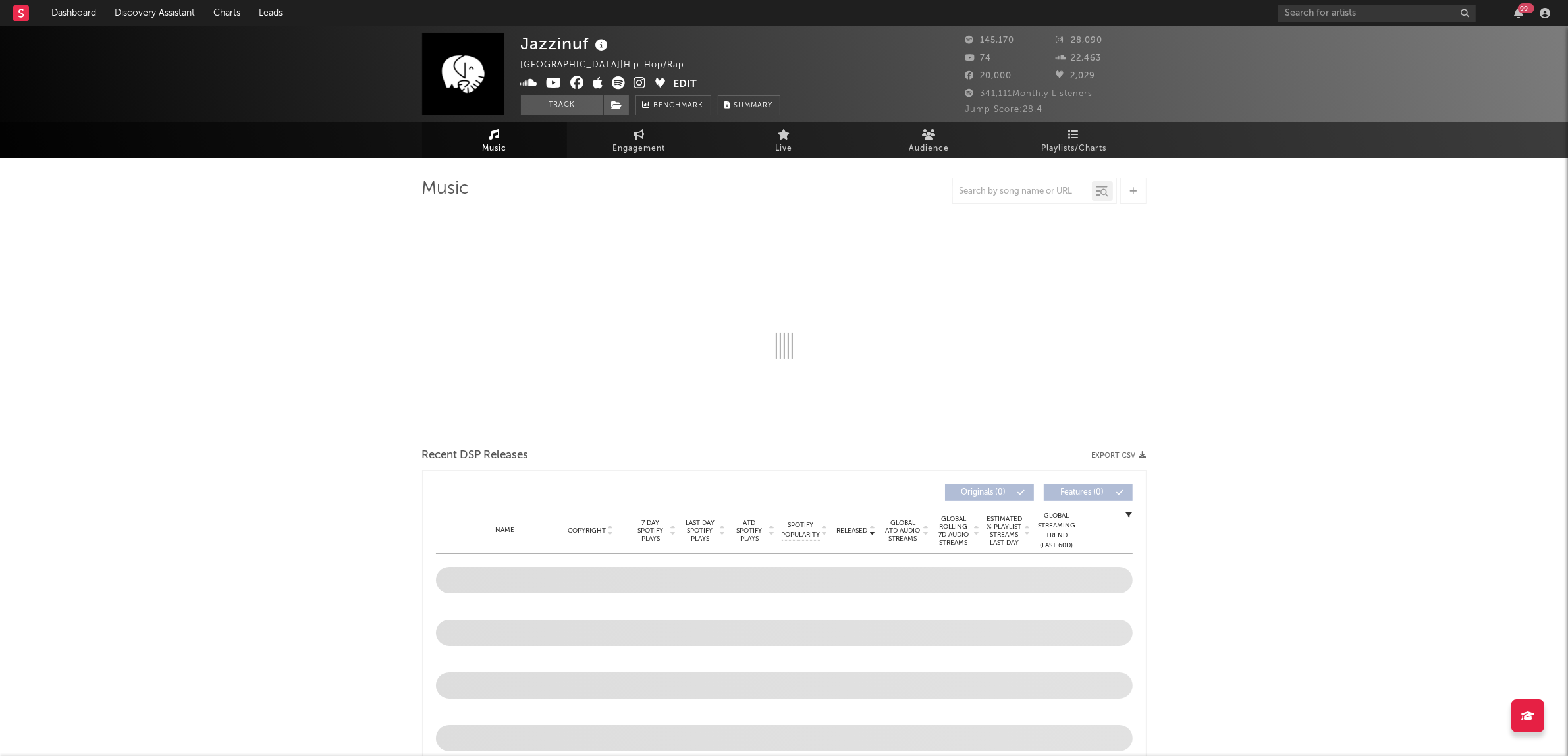
select select "6m"
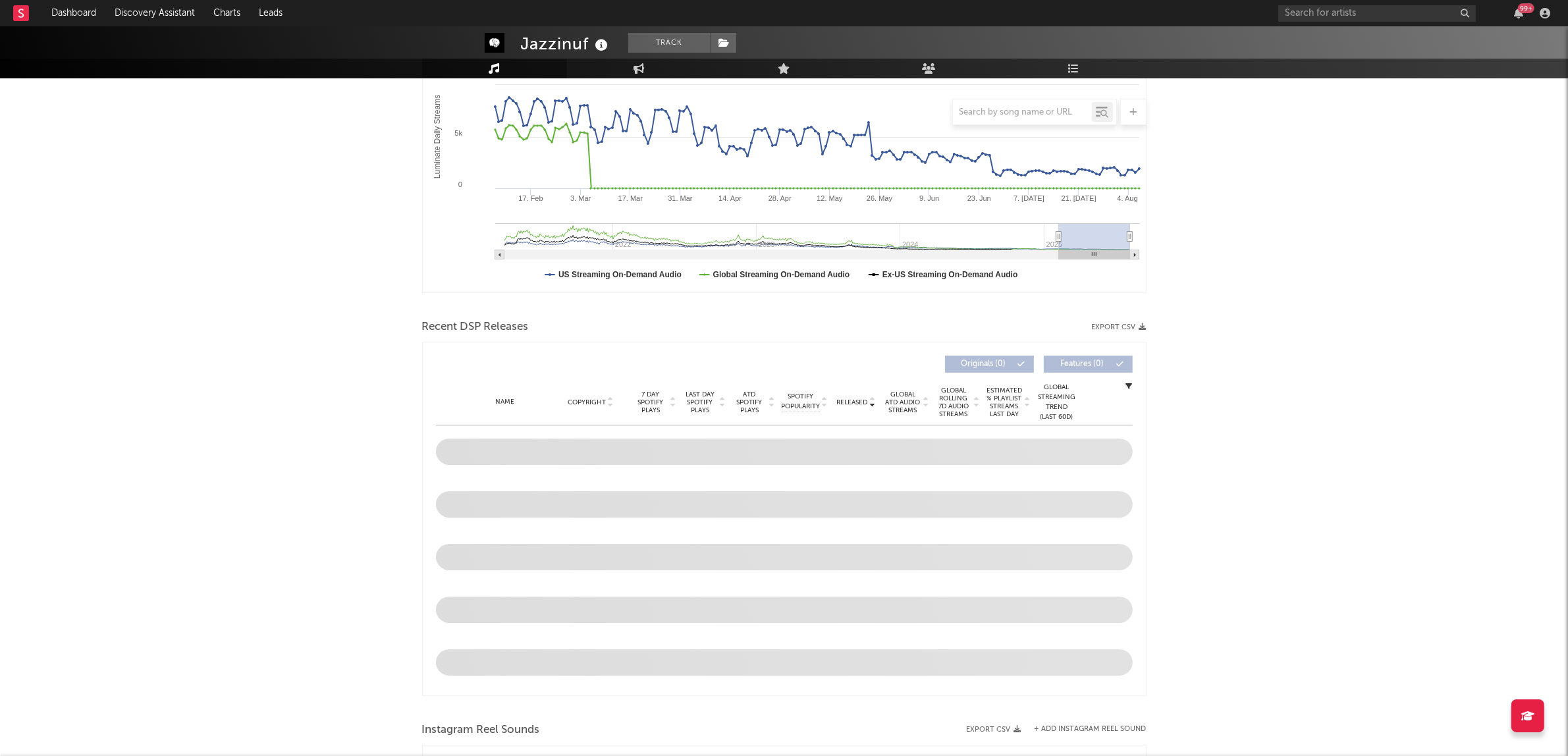
scroll to position [247, 0]
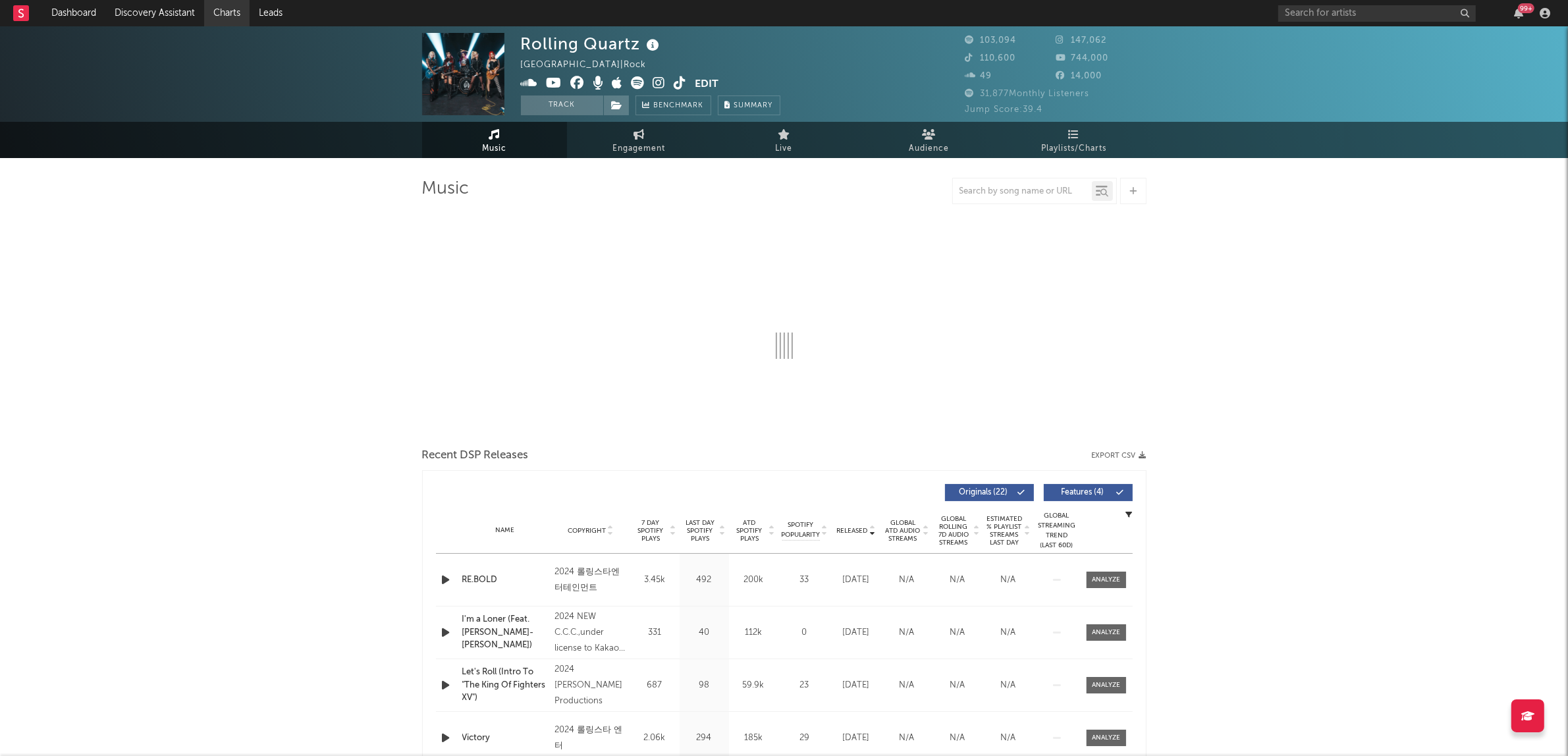
select select "6m"
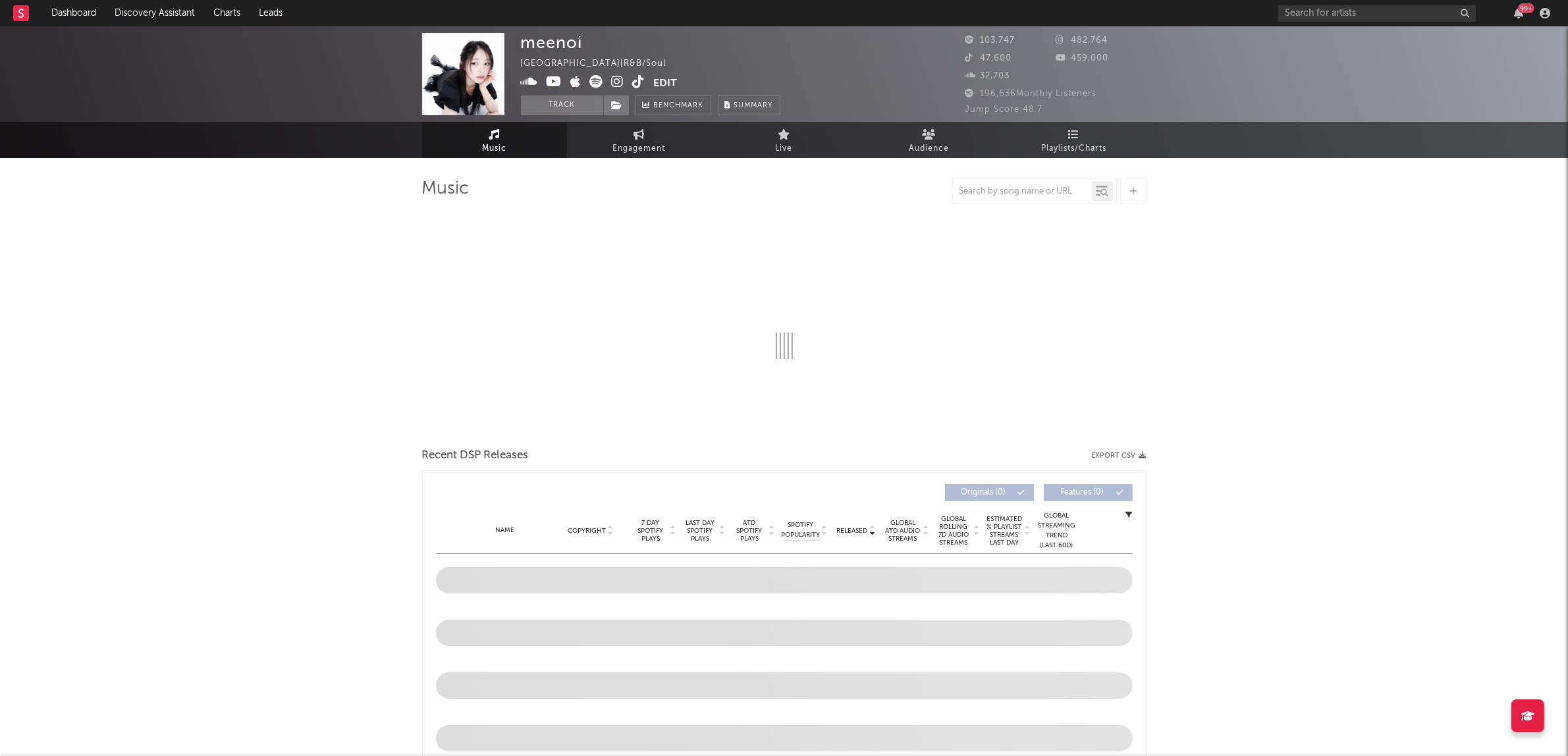
click at [596, 82] on icon at bounding box center [596, 82] width 13 height 13
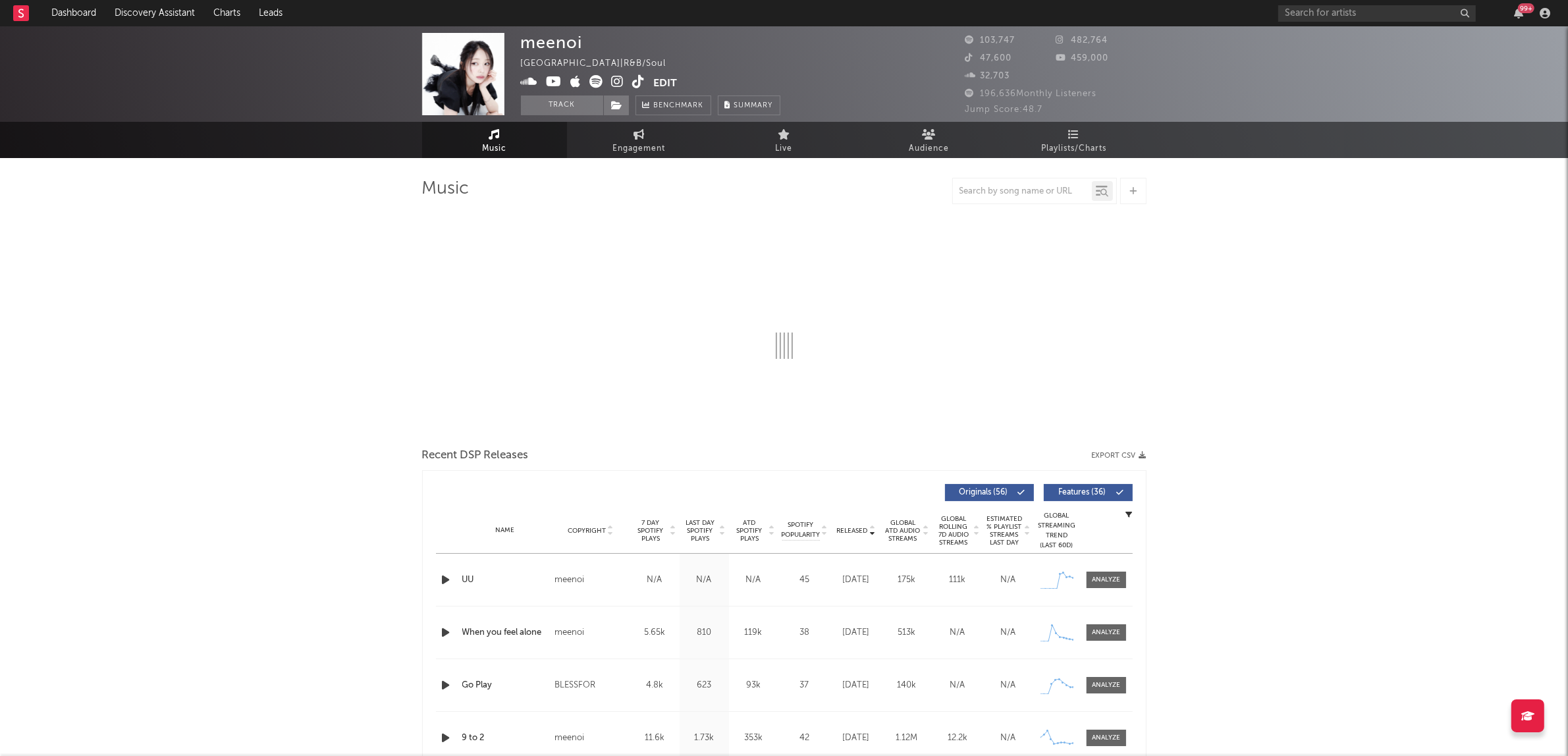
select select "6m"
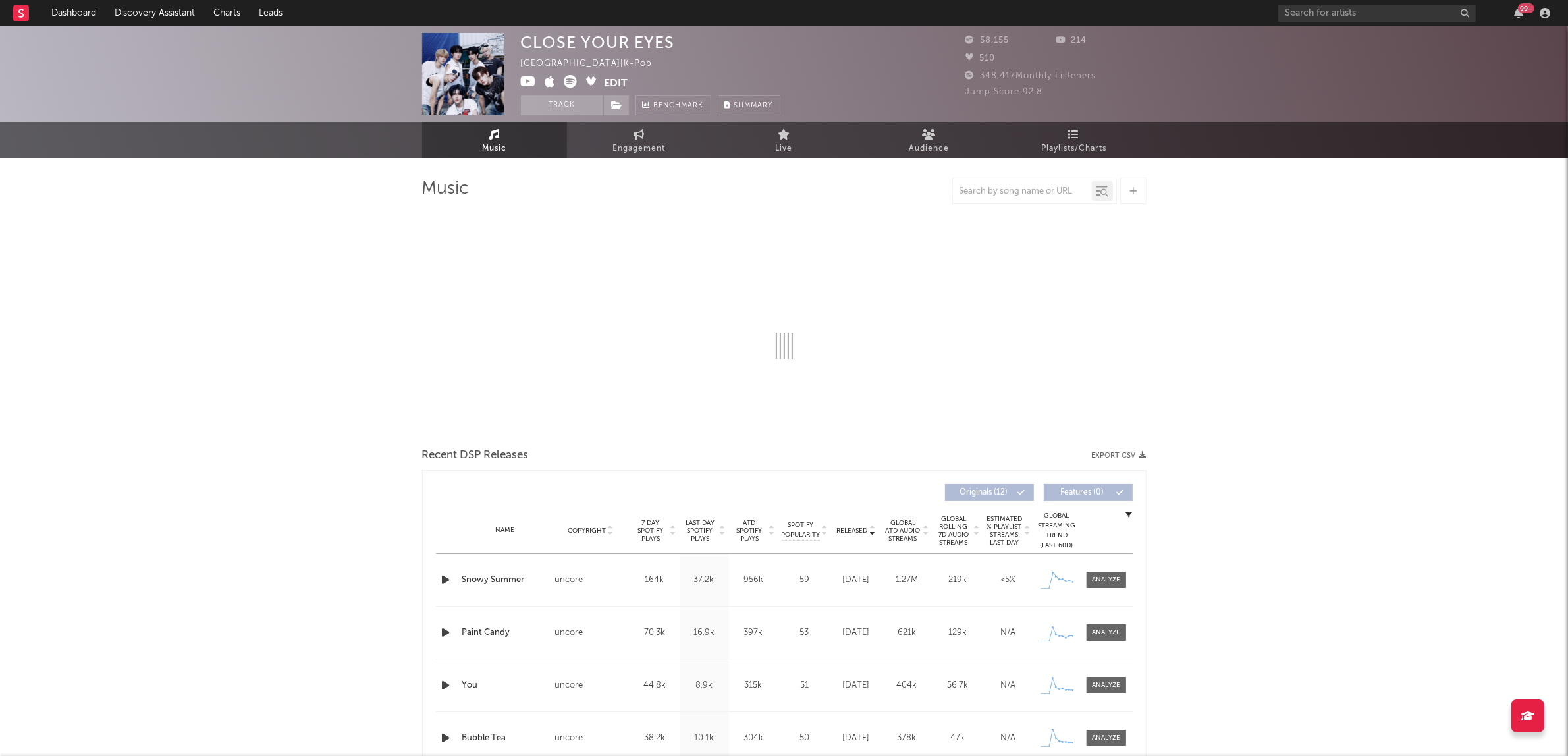
select select "1w"
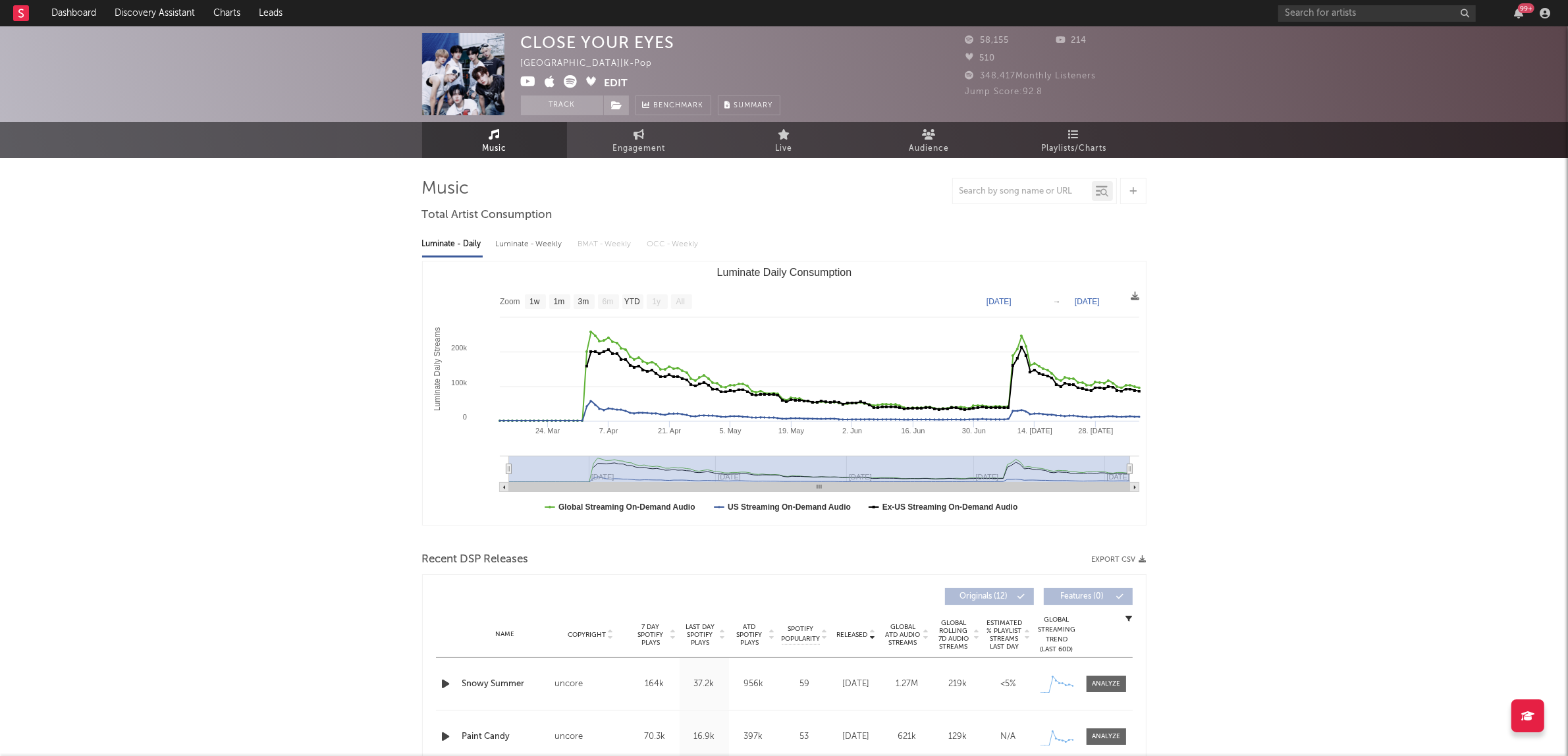
click at [574, 84] on icon at bounding box center [571, 82] width 13 height 13
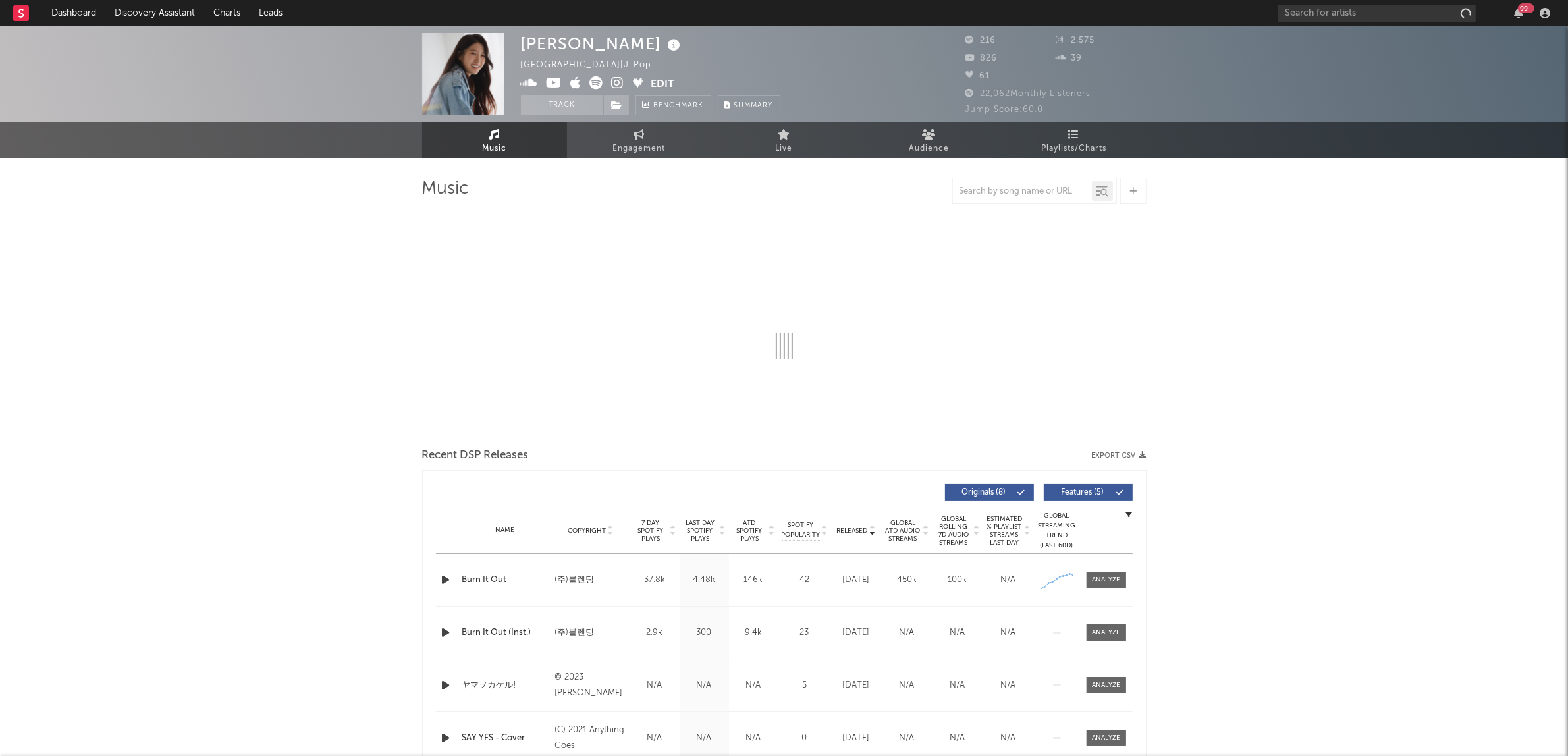
select select "1w"
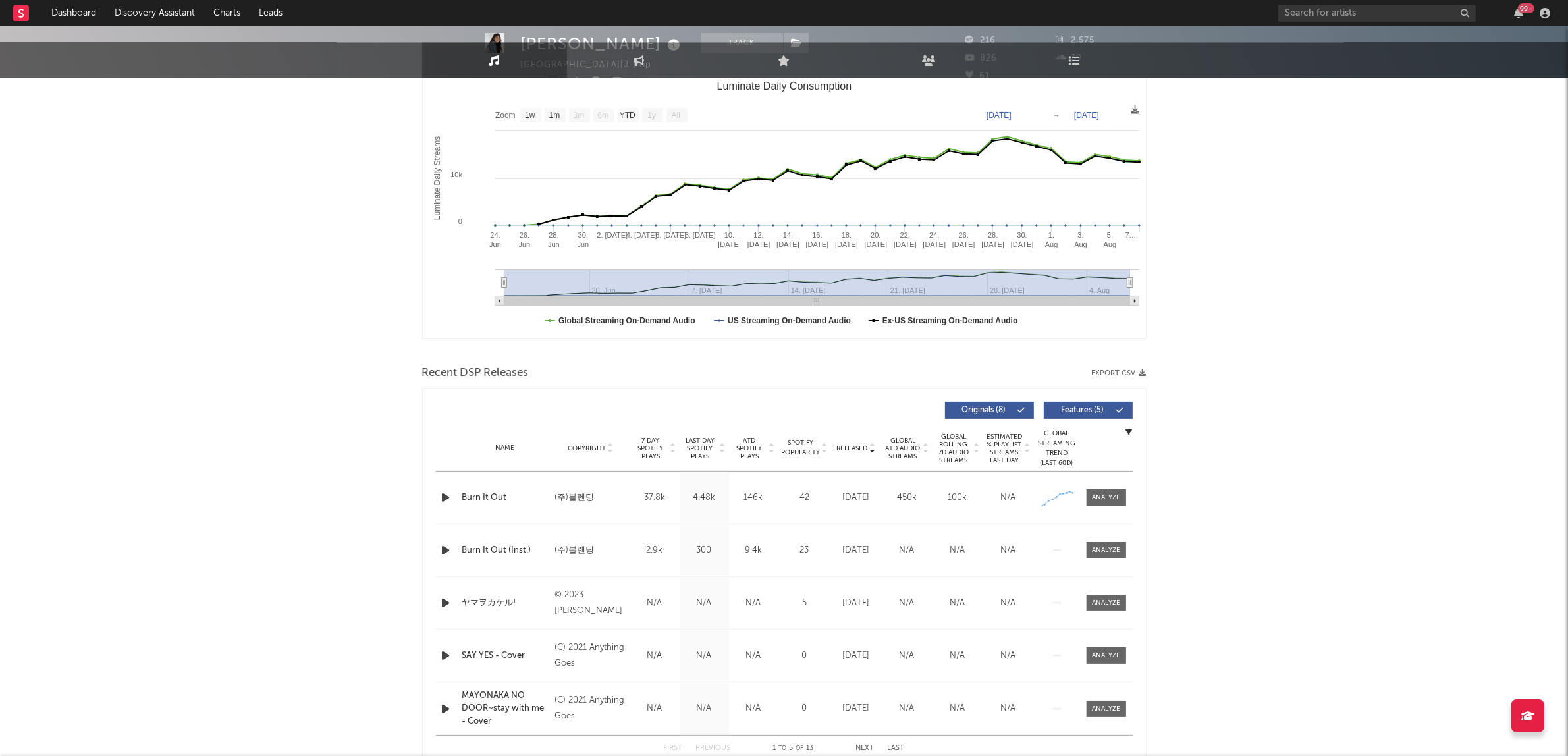
scroll to position [412, 0]
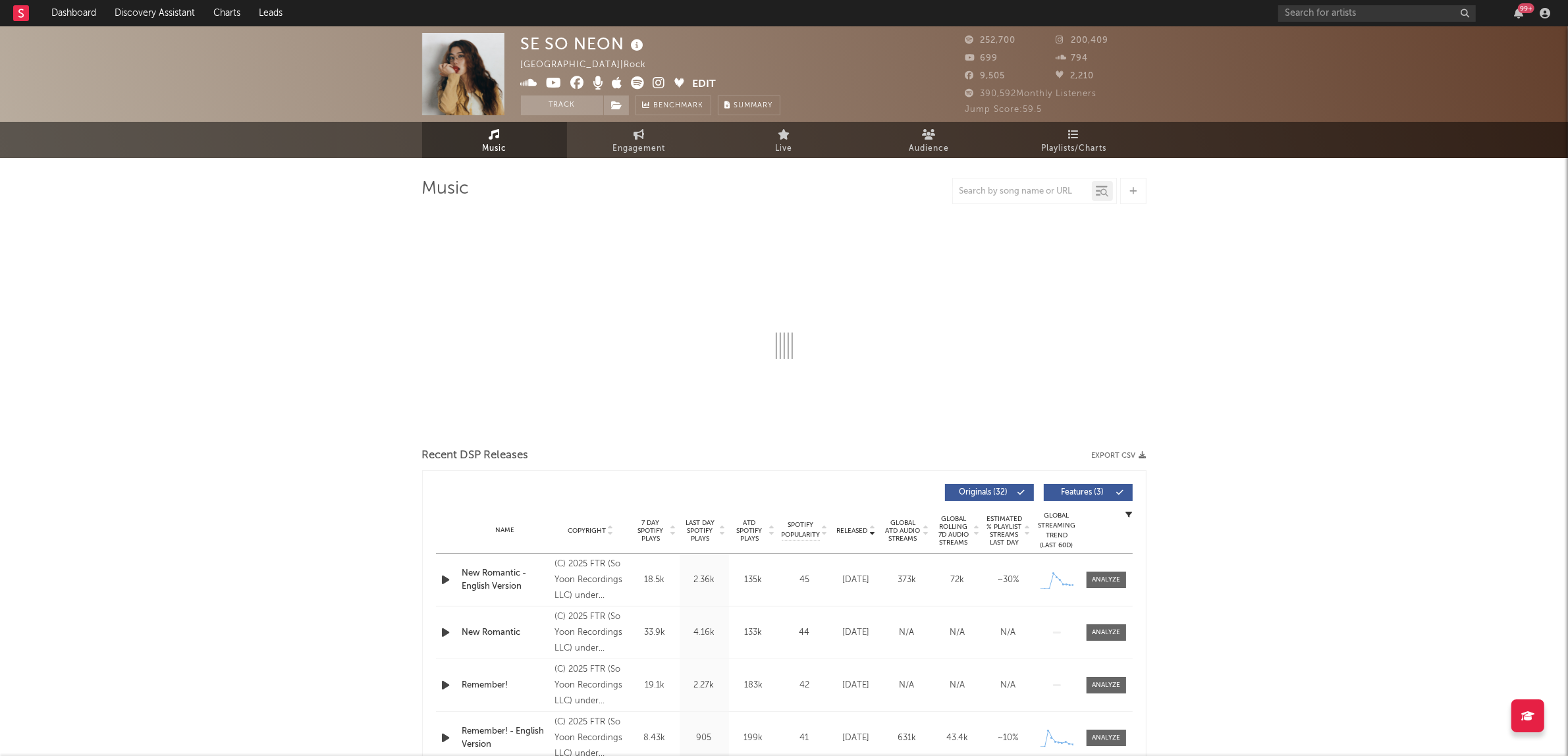
select select "6m"
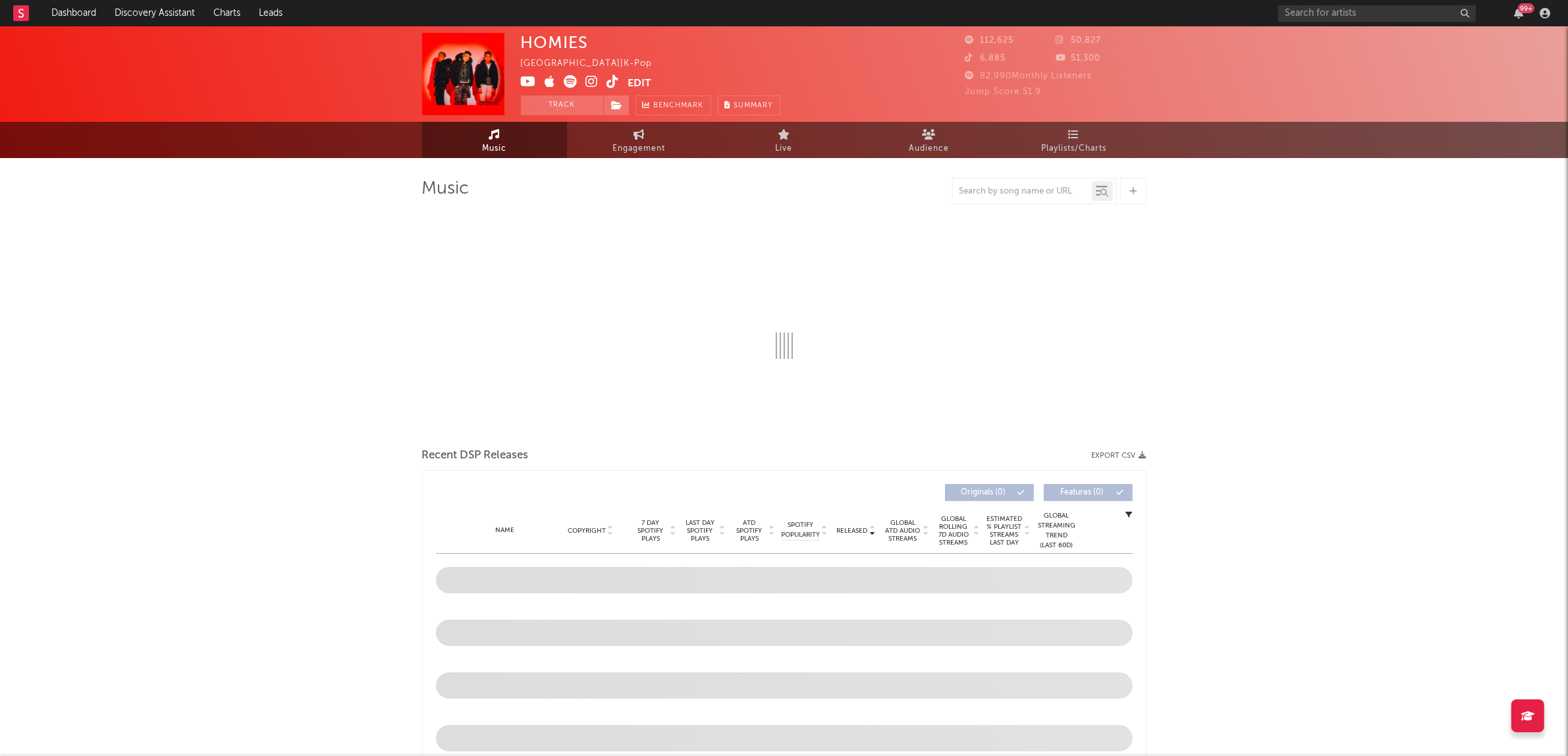
select select "6m"
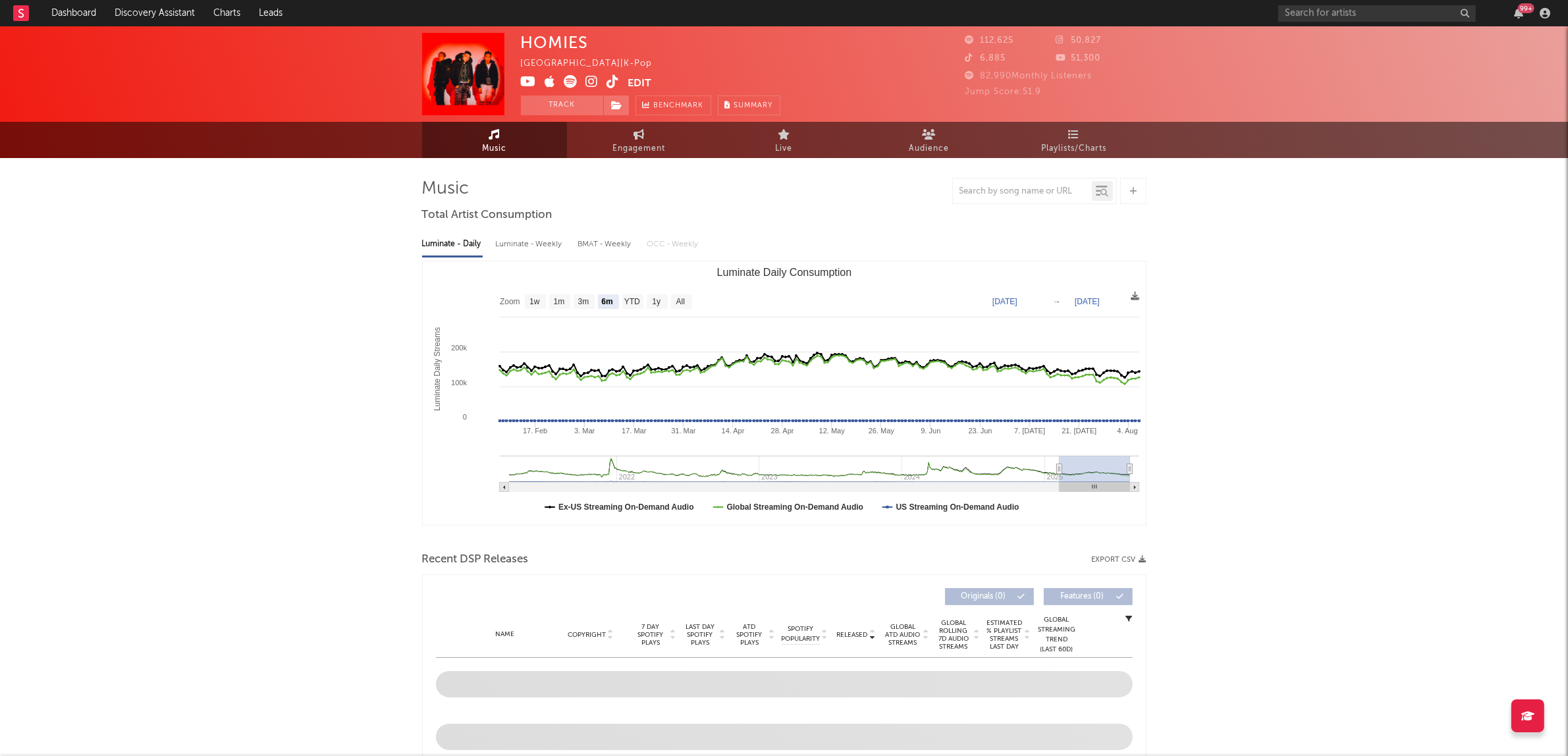
click at [567, 81] on icon at bounding box center [571, 82] width 13 height 13
